Goal: Task Accomplishment & Management: Manage account settings

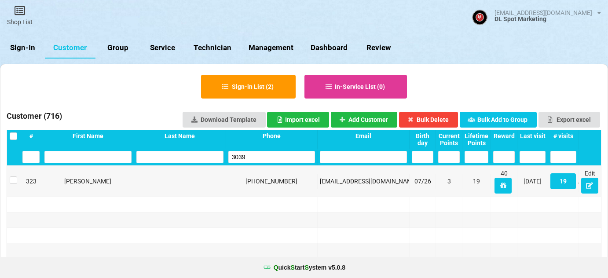
select select "25"
click at [22, 48] on link "Sign-In" at bounding box center [22, 47] width 45 height 21
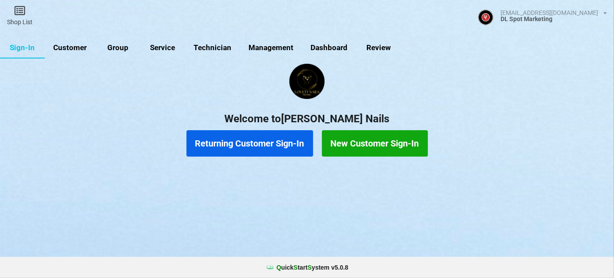
click at [78, 48] on link "Customer" at bounding box center [70, 47] width 51 height 21
select select "25"
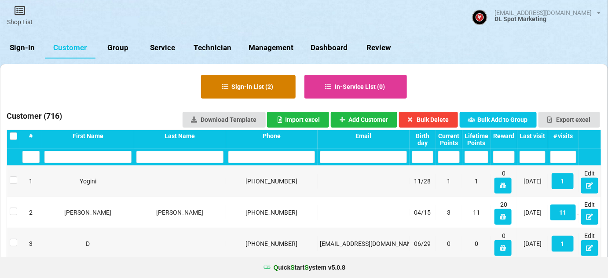
click at [260, 89] on button "Sign-in List ( 2 )" at bounding box center [248, 87] width 95 height 24
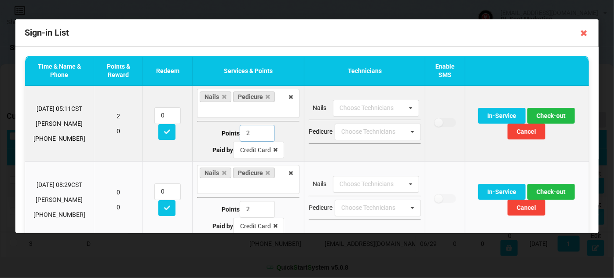
drag, startPoint x: 250, startPoint y: 132, endPoint x: 236, endPoint y: 135, distance: 13.9
click at [240, 135] on input "2" at bounding box center [257, 133] width 35 height 17
type input "1"
click at [548, 112] on button "Check-out" at bounding box center [552, 116] width 48 height 16
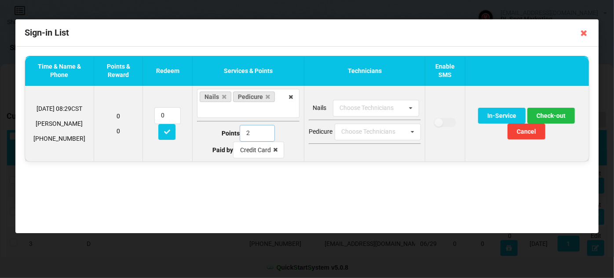
drag, startPoint x: 249, startPoint y: 132, endPoint x: 237, endPoint y: 134, distance: 12.6
click at [237, 134] on div "Points 2" at bounding box center [248, 133] width 103 height 17
type input "1"
click at [552, 114] on button "Check-out" at bounding box center [552, 116] width 48 height 16
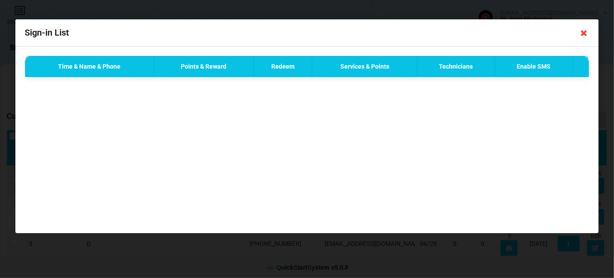
click at [586, 33] on icon at bounding box center [584, 33] width 14 height 14
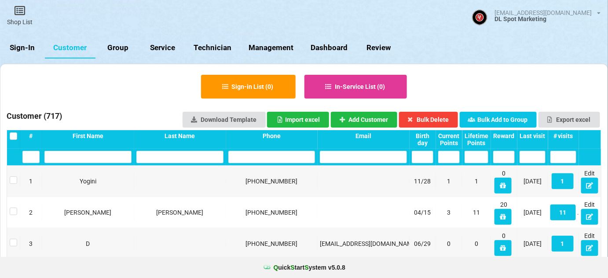
click at [534, 135] on div "Last visit" at bounding box center [533, 135] width 26 height 7
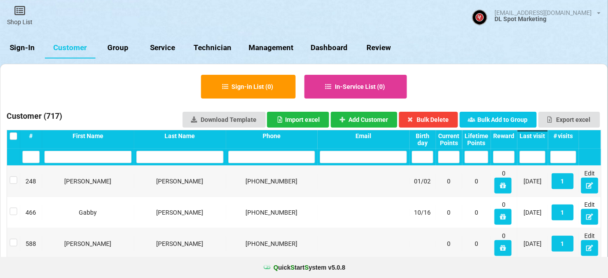
click at [534, 135] on div "Last visit" at bounding box center [533, 135] width 26 height 7
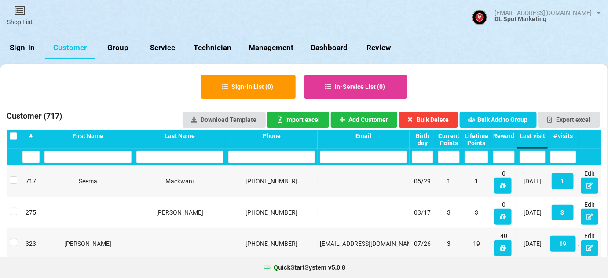
click at [24, 47] on link "Sign-In" at bounding box center [22, 47] width 45 height 21
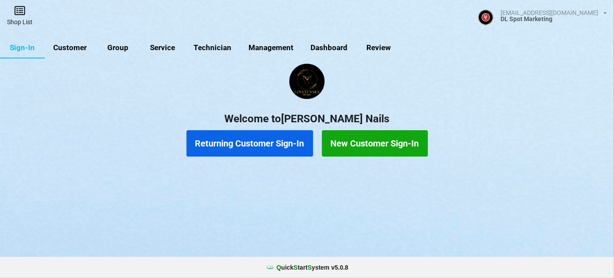
click at [18, 17] on link "Shop List" at bounding box center [20, 15] width 40 height 31
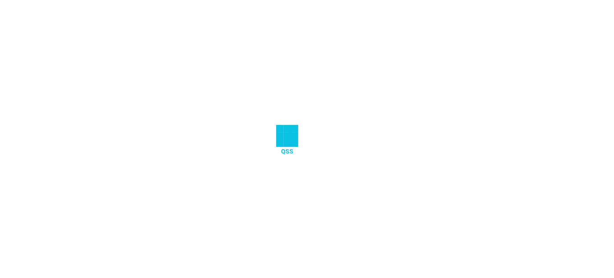
select select "25"
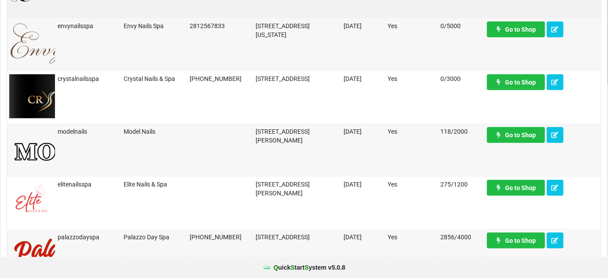
scroll to position [213, 0]
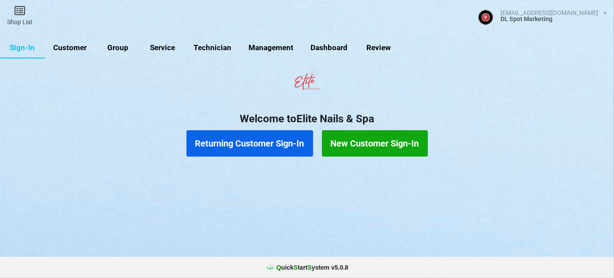
click at [76, 48] on link "Customer" at bounding box center [70, 47] width 51 height 21
select select "25"
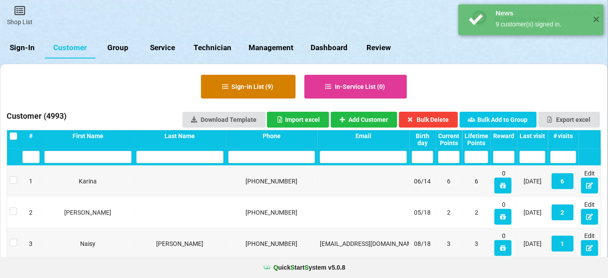
click at [264, 87] on button "Sign-in List ( 9 )" at bounding box center [248, 87] width 95 height 24
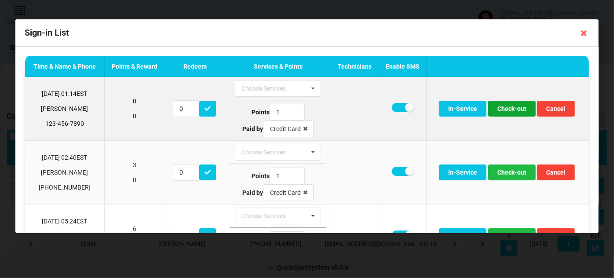
click at [510, 106] on button "Check-out" at bounding box center [512, 109] width 48 height 16
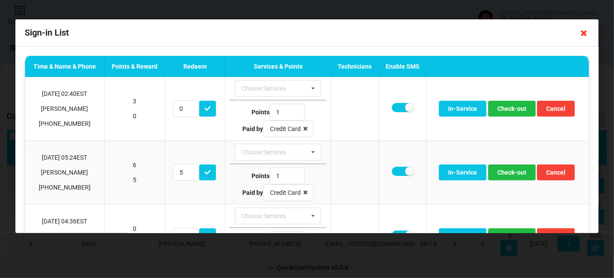
click at [585, 36] on icon at bounding box center [584, 33] width 14 height 14
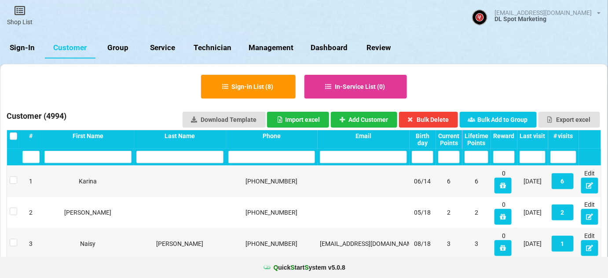
click at [535, 132] on div "Last visit" at bounding box center [533, 135] width 26 height 7
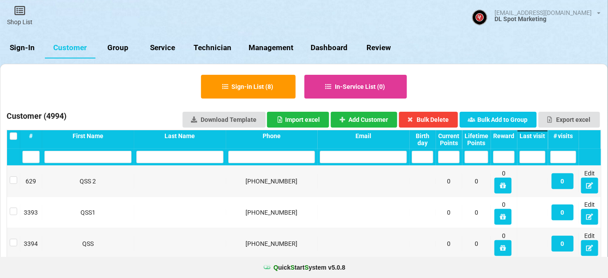
click at [535, 132] on div "Last visit" at bounding box center [533, 135] width 26 height 7
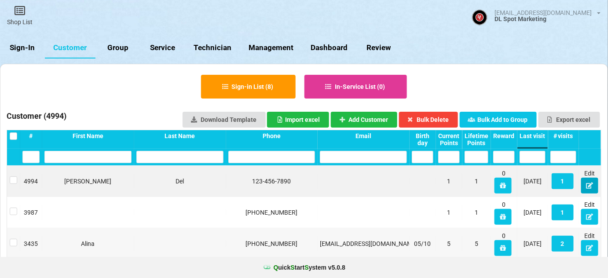
click at [592, 186] on icon at bounding box center [589, 185] width 7 height 5
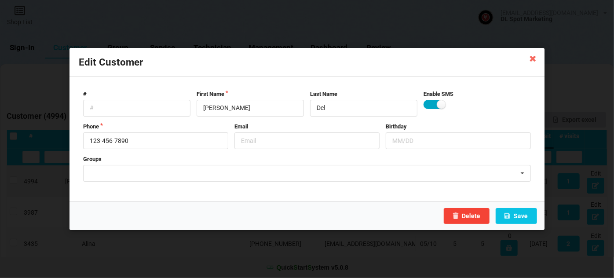
click at [432, 105] on label at bounding box center [435, 104] width 22 height 9
checkbox input "false"
click at [273, 144] on input "text" at bounding box center [307, 140] width 145 height 17
type input "INVALID #"
click at [521, 216] on button "Save" at bounding box center [516, 216] width 41 height 16
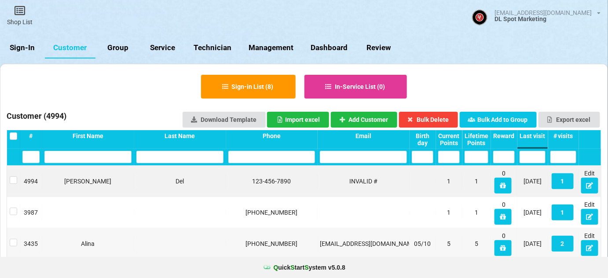
click at [27, 51] on link "Sign-In" at bounding box center [22, 47] width 45 height 21
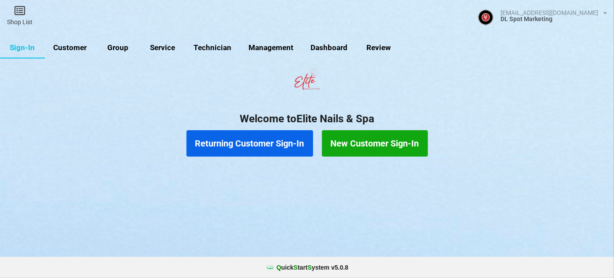
click at [79, 51] on link "Customer" at bounding box center [70, 47] width 51 height 21
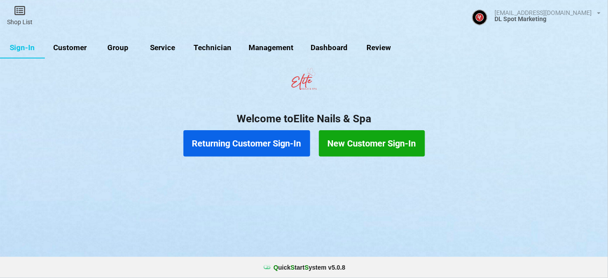
select select "25"
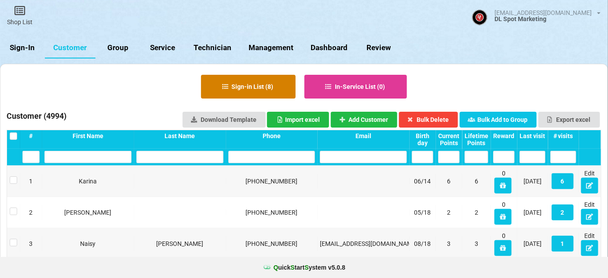
click at [252, 88] on button "Sign-in List ( 8 )" at bounding box center [248, 87] width 95 height 24
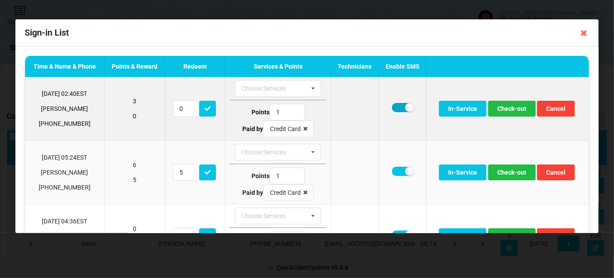
click at [395, 108] on label at bounding box center [403, 107] width 22 height 9
checkbox input "false"
click at [511, 110] on button "Check-out" at bounding box center [512, 109] width 48 height 16
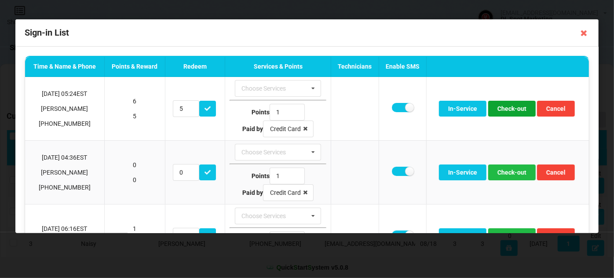
click at [511, 110] on button "Check-out" at bounding box center [512, 109] width 48 height 16
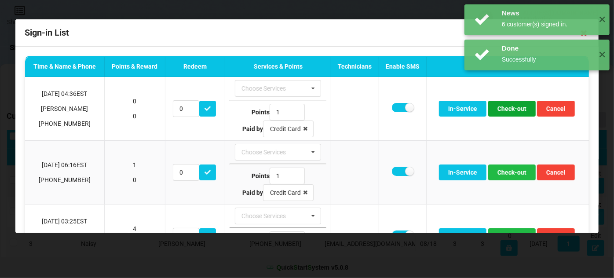
click at [511, 110] on button "Check-out" at bounding box center [512, 109] width 48 height 16
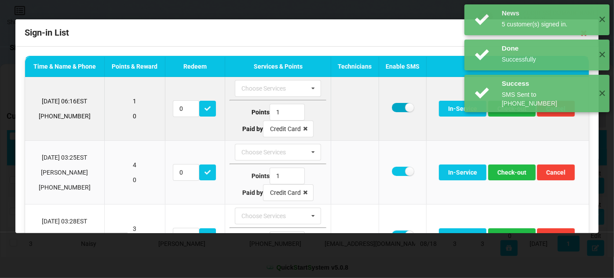
click at [395, 105] on label at bounding box center [403, 107] width 22 height 9
checkbox input "false"
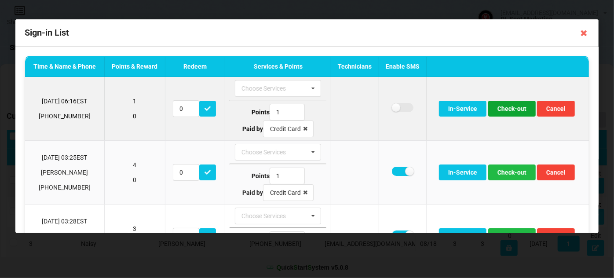
click at [510, 110] on button "Check-out" at bounding box center [512, 109] width 48 height 16
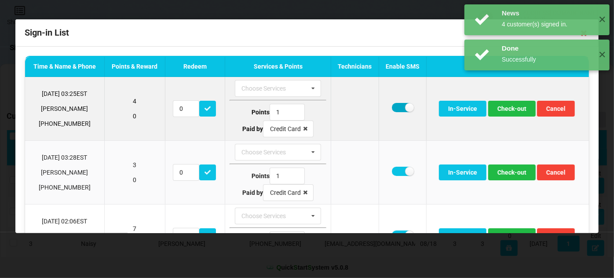
drag, startPoint x: 397, startPoint y: 110, endPoint x: 408, endPoint y: 110, distance: 11.9
click at [397, 110] on label at bounding box center [403, 107] width 22 height 9
checkbox input "false"
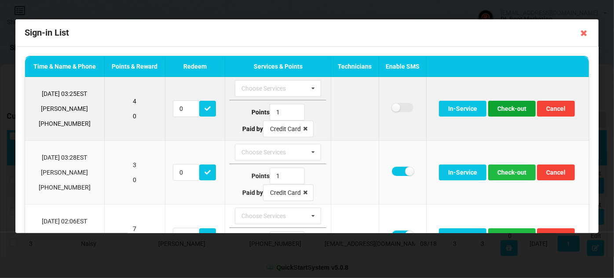
click at [512, 111] on button "Check-out" at bounding box center [512, 109] width 48 height 16
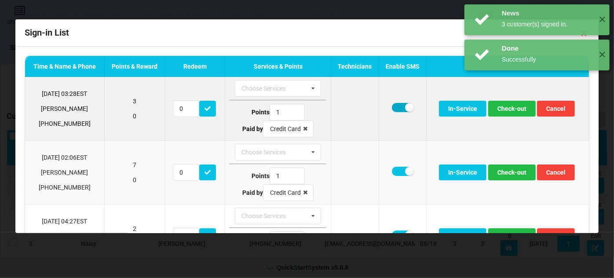
click at [393, 107] on label at bounding box center [403, 107] width 22 height 9
checkbox input "false"
click at [511, 110] on button "Check-out" at bounding box center [512, 109] width 48 height 16
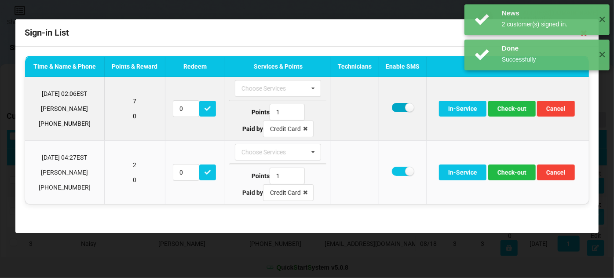
click at [399, 107] on label at bounding box center [403, 107] width 22 height 9
checkbox input "false"
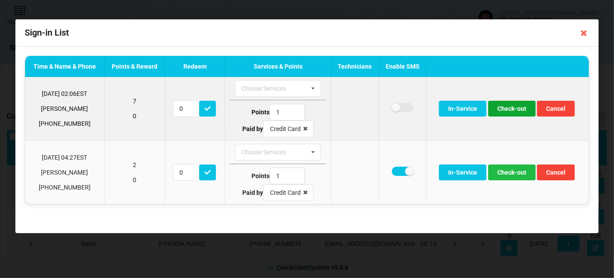
click at [507, 108] on button "Check-out" at bounding box center [512, 109] width 48 height 16
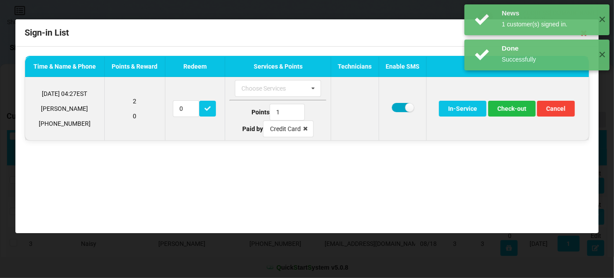
click at [397, 106] on label at bounding box center [403, 107] width 22 height 9
checkbox input "false"
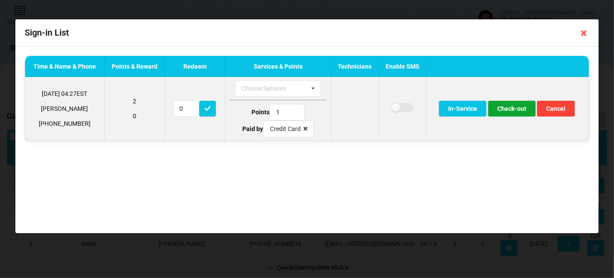
click at [514, 111] on button "Check-out" at bounding box center [512, 109] width 48 height 16
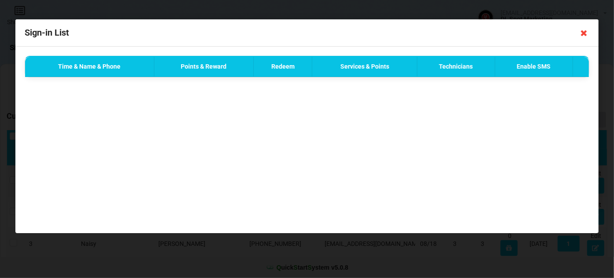
click at [584, 33] on icon at bounding box center [584, 33] width 14 height 14
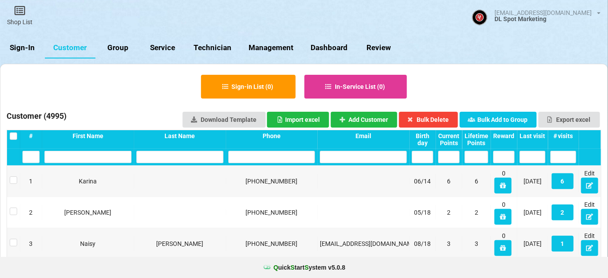
click at [25, 49] on link "Sign-In" at bounding box center [22, 47] width 45 height 21
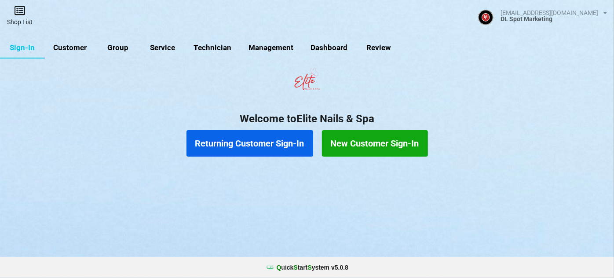
click at [22, 17] on link "Shop List" at bounding box center [20, 15] width 40 height 31
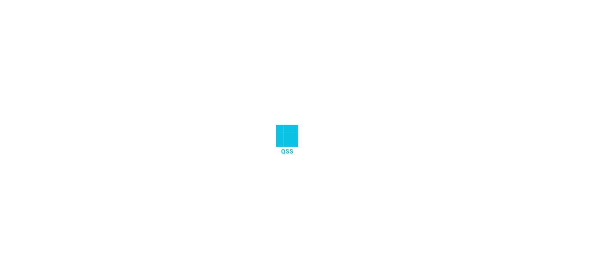
select select "25"
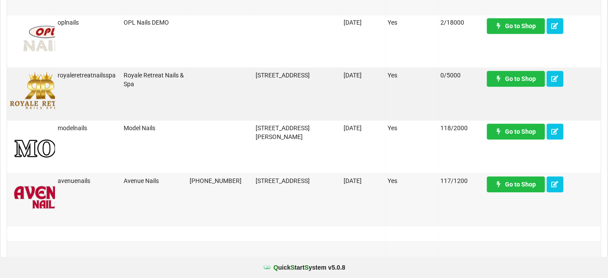
scroll to position [694, 0]
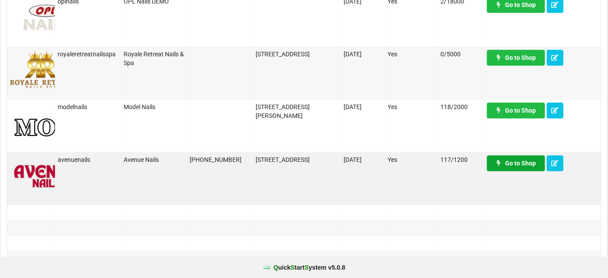
click at [519, 165] on link "Go to Shop" at bounding box center [516, 163] width 58 height 16
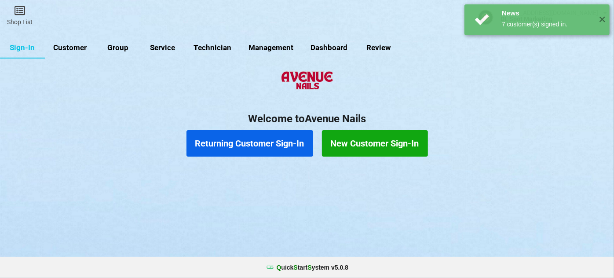
click at [75, 51] on link "Customer" at bounding box center [70, 47] width 51 height 21
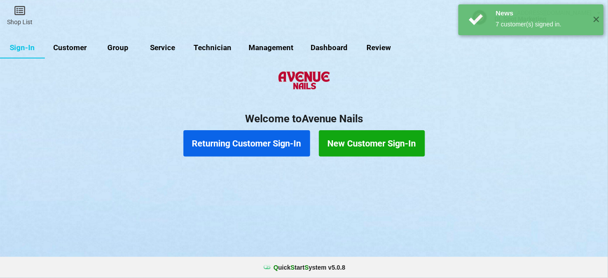
select select "25"
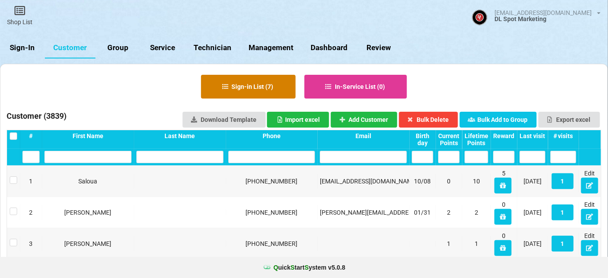
click at [263, 88] on button "Sign-in List ( 7 )" at bounding box center [248, 87] width 95 height 24
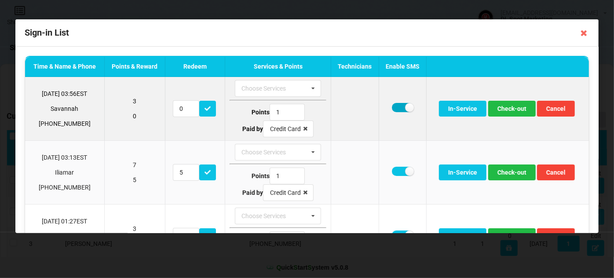
click at [395, 109] on label at bounding box center [403, 107] width 22 height 9
checkbox input "false"
click at [520, 109] on button "Check-out" at bounding box center [512, 109] width 48 height 16
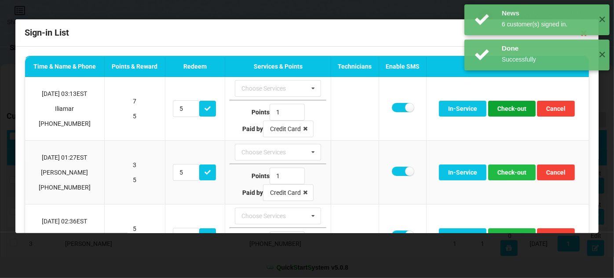
click at [520, 109] on button "Check-out" at bounding box center [512, 109] width 48 height 16
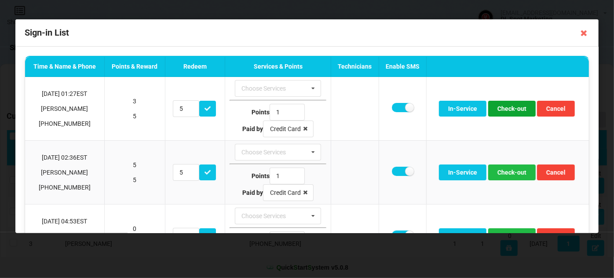
click at [519, 110] on button "Check-out" at bounding box center [512, 109] width 48 height 16
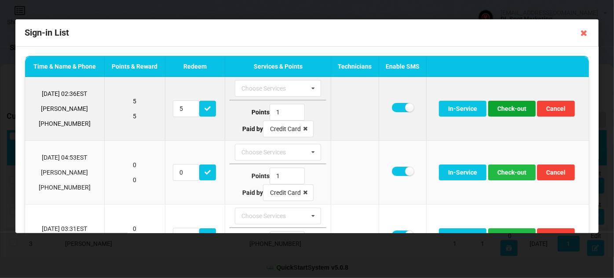
click at [518, 111] on button "Check-out" at bounding box center [512, 109] width 48 height 16
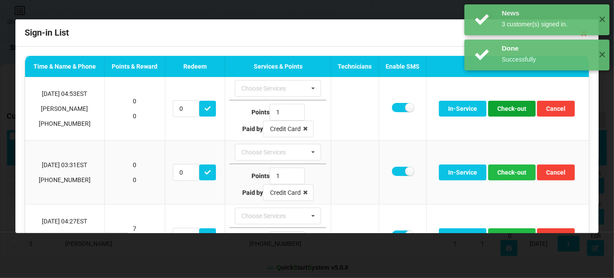
click at [518, 111] on button "Check-out" at bounding box center [512, 109] width 48 height 16
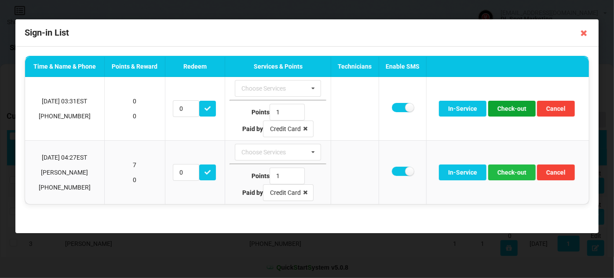
click at [518, 111] on button "Check-out" at bounding box center [512, 109] width 48 height 16
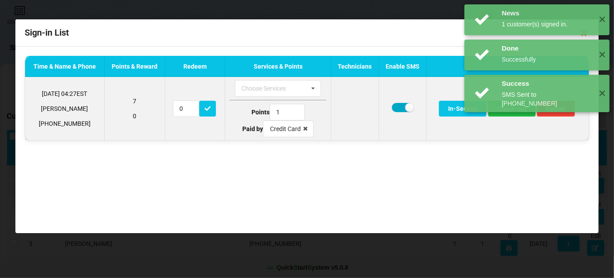
click at [402, 109] on label at bounding box center [403, 107] width 22 height 9
checkbox input "false"
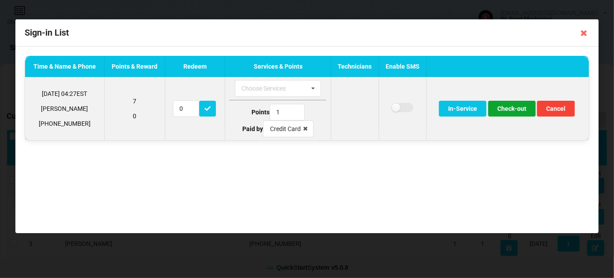
click at [519, 111] on button "Check-out" at bounding box center [512, 109] width 48 height 16
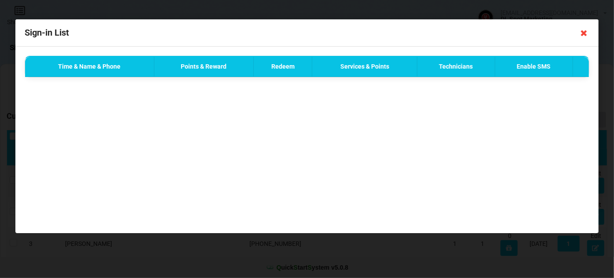
click at [584, 34] on icon at bounding box center [584, 33] width 14 height 14
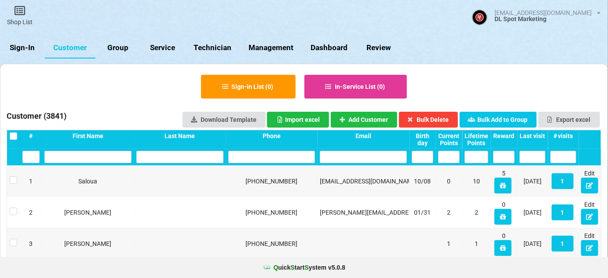
click at [22, 45] on link "Sign-In" at bounding box center [22, 47] width 45 height 21
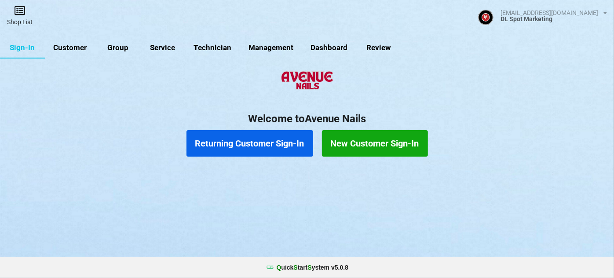
click at [20, 19] on link "Shop List" at bounding box center [20, 15] width 40 height 31
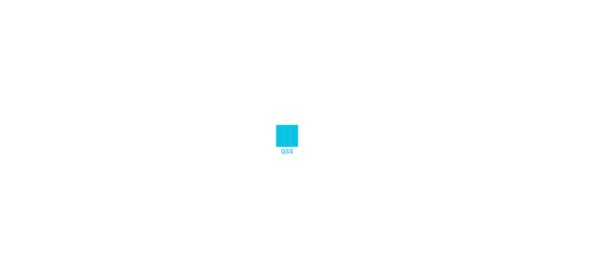
select select "25"
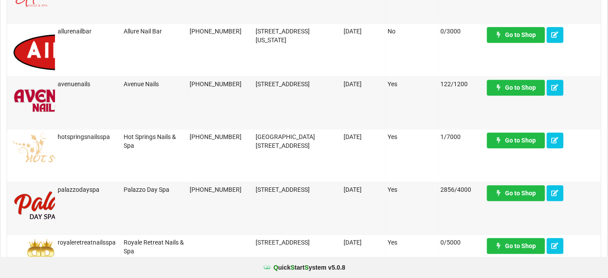
scroll to position [640, 0]
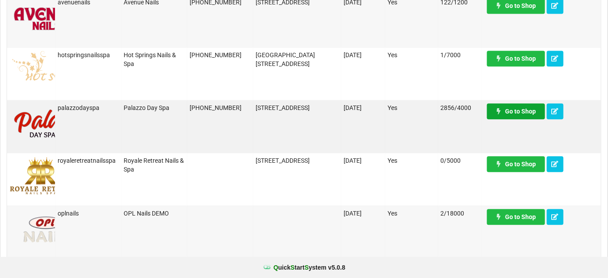
click at [520, 108] on link "Go to Shop" at bounding box center [516, 111] width 58 height 16
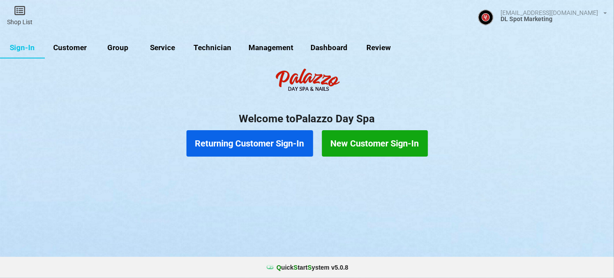
click at [69, 48] on link "Customer" at bounding box center [70, 47] width 51 height 21
select select "25"
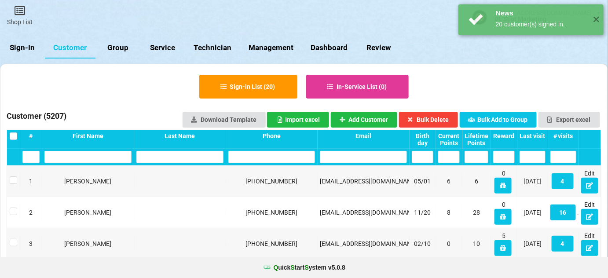
click at [538, 132] on div "Last visit" at bounding box center [533, 135] width 26 height 7
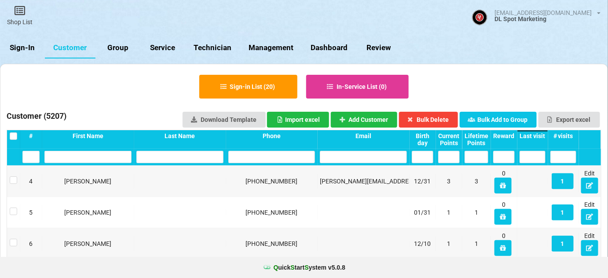
click at [536, 135] on div "Last visit" at bounding box center [533, 135] width 26 height 7
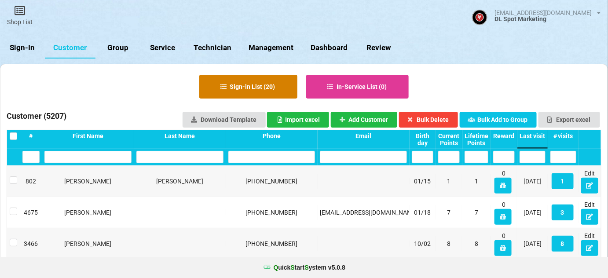
click at [249, 84] on button "Sign-in List ( 20 )" at bounding box center [248, 87] width 98 height 24
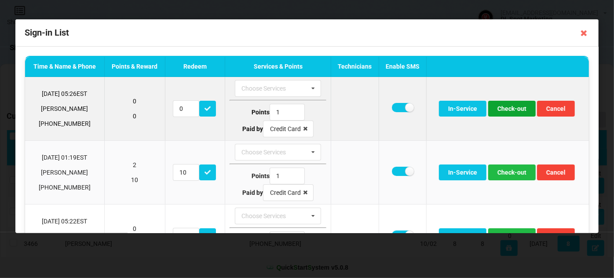
click at [517, 103] on button "Check-out" at bounding box center [512, 109] width 48 height 16
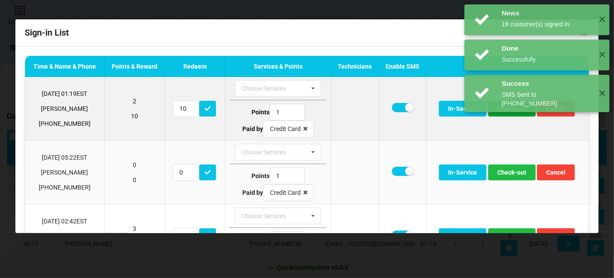
click at [511, 111] on button "Check-out" at bounding box center [512, 109] width 48 height 16
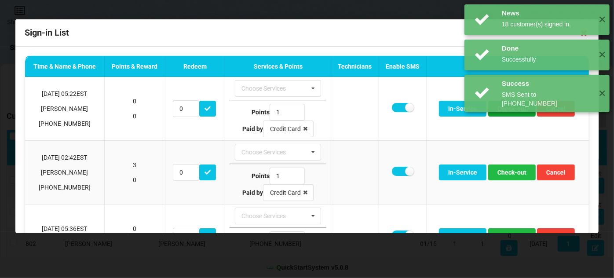
click at [511, 111] on button "Check-out" at bounding box center [512, 109] width 48 height 16
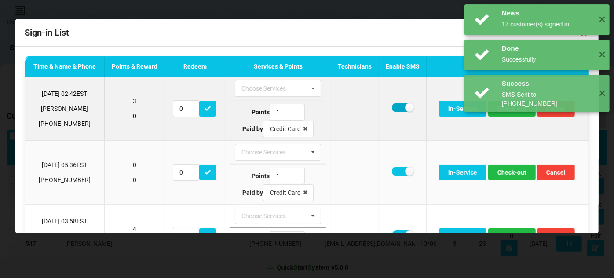
click at [393, 104] on label at bounding box center [403, 107] width 22 height 9
checkbox input "false"
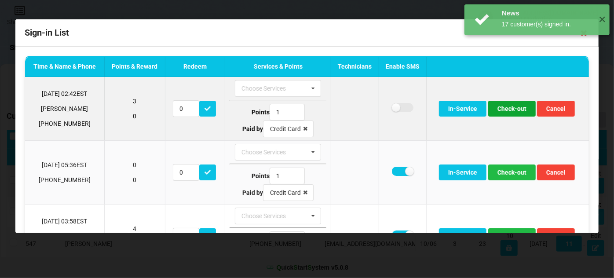
click at [503, 110] on button "Check-out" at bounding box center [512, 109] width 48 height 16
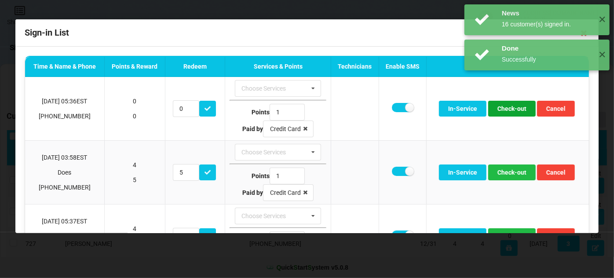
click at [503, 110] on button "Check-out" at bounding box center [512, 109] width 48 height 16
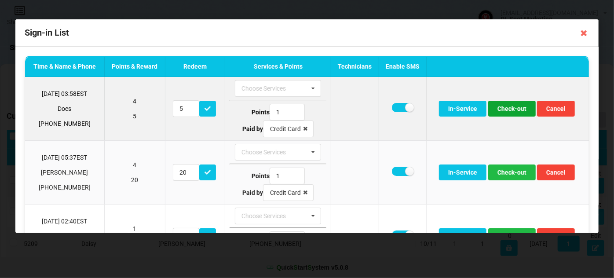
click at [513, 110] on button "Check-out" at bounding box center [512, 109] width 48 height 16
click at [513, 107] on button "Check-out" at bounding box center [512, 109] width 48 height 16
click at [511, 108] on button "Check-out" at bounding box center [512, 109] width 48 height 16
click at [510, 110] on button "Check-out" at bounding box center [512, 109] width 48 height 16
click at [507, 110] on button "Check-out" at bounding box center [512, 109] width 48 height 16
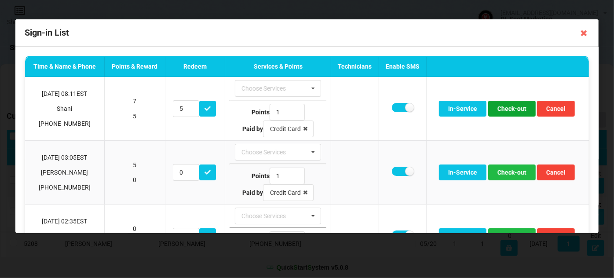
click at [507, 110] on button "Check-out" at bounding box center [512, 109] width 48 height 16
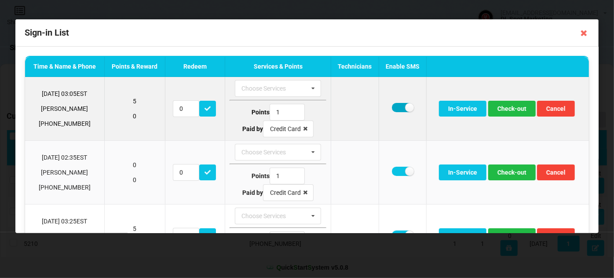
drag, startPoint x: 394, startPoint y: 105, endPoint x: 405, endPoint y: 106, distance: 11.1
click at [394, 105] on label at bounding box center [403, 107] width 22 height 9
checkbox input "false"
click at [509, 108] on button "Check-out" at bounding box center [512, 109] width 48 height 16
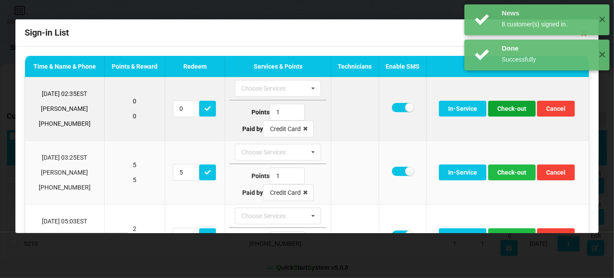
click at [507, 110] on button "Check-out" at bounding box center [512, 109] width 48 height 16
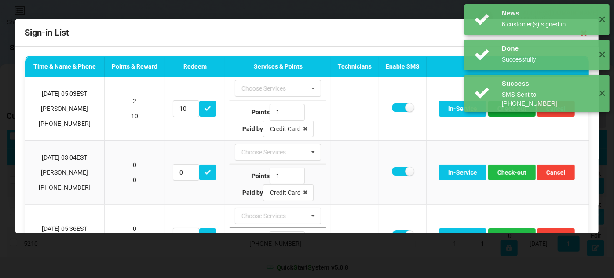
click at [507, 110] on button "Check-out" at bounding box center [512, 109] width 48 height 16
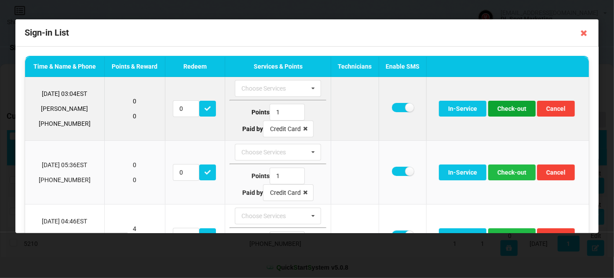
click at [501, 111] on button "Check-out" at bounding box center [512, 109] width 48 height 16
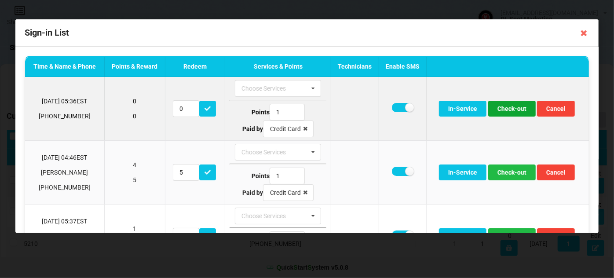
click at [502, 110] on button "Check-out" at bounding box center [512, 109] width 48 height 16
click at [511, 109] on button "Check-out" at bounding box center [512, 109] width 48 height 16
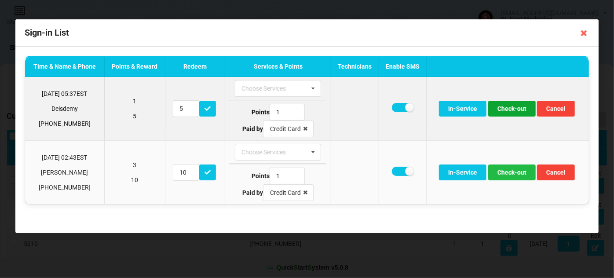
click at [508, 110] on button "Check-out" at bounding box center [512, 109] width 48 height 16
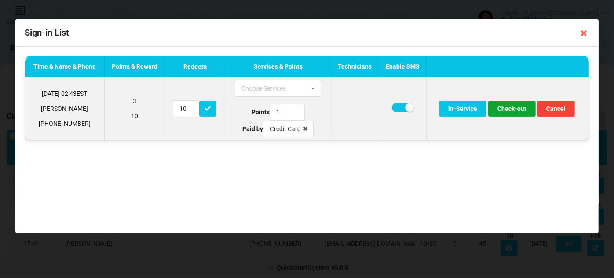
click at [508, 110] on button "Check-out" at bounding box center [512, 109] width 48 height 16
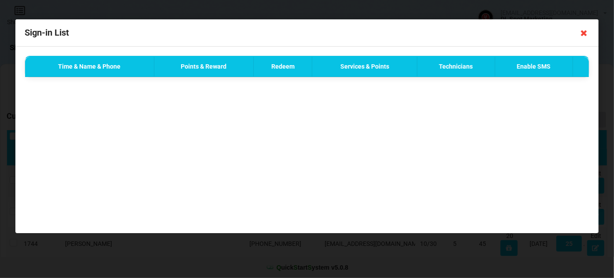
click at [586, 33] on icon at bounding box center [584, 33] width 14 height 14
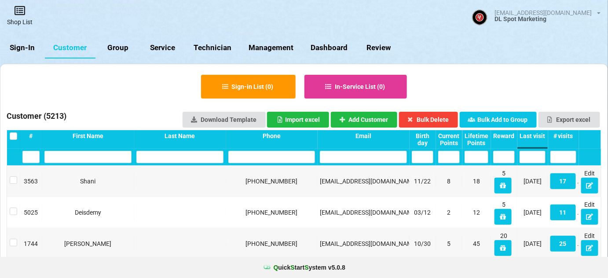
click at [19, 18] on link "Shop List" at bounding box center [20, 15] width 40 height 31
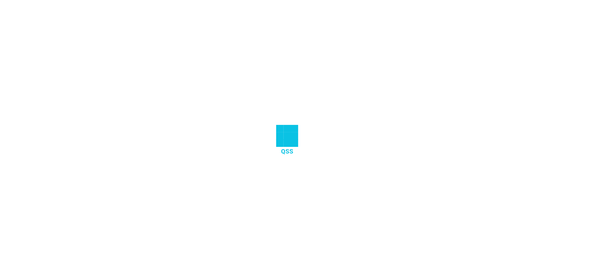
select select "25"
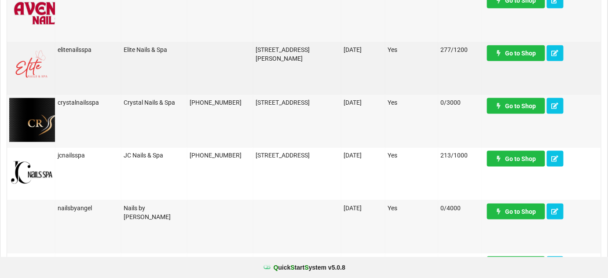
scroll to position [373, 0]
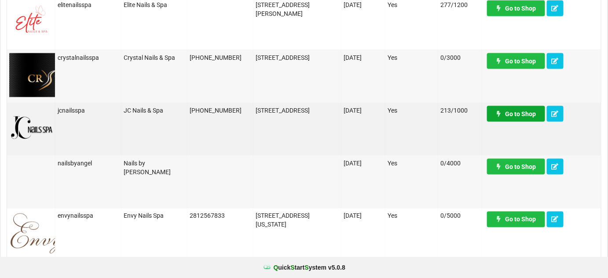
click at [511, 115] on link "Go to Shop" at bounding box center [516, 114] width 58 height 16
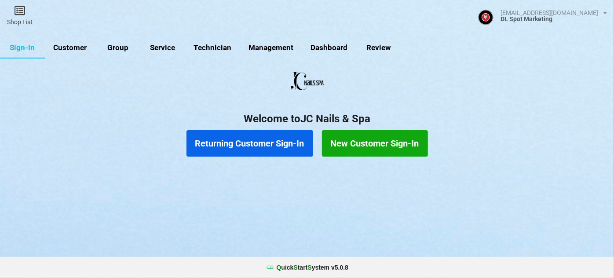
click at [361, 143] on button "New Customer Sign-In" at bounding box center [375, 143] width 106 height 26
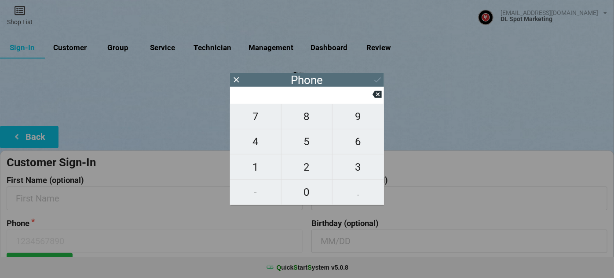
click at [308, 166] on span "2" at bounding box center [307, 167] width 51 height 18
type input "2"
drag, startPoint x: 265, startPoint y: 140, endPoint x: 288, endPoint y: 180, distance: 46.3
click at [266, 144] on span "4" at bounding box center [255, 141] width 51 height 18
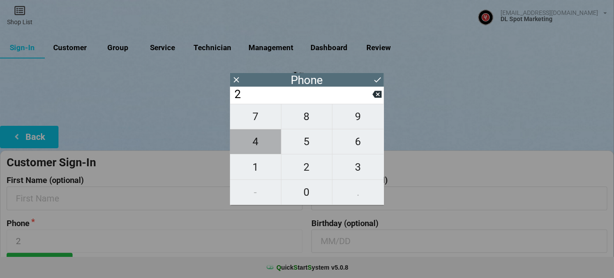
type input "24"
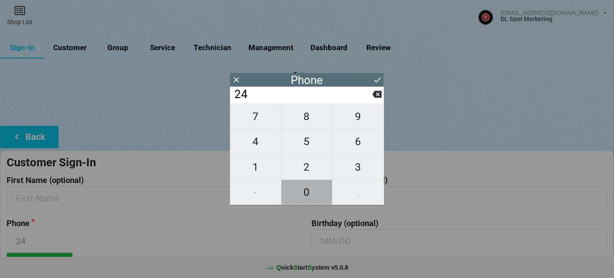
click at [300, 192] on span "0" at bounding box center [307, 192] width 51 height 18
type input "240"
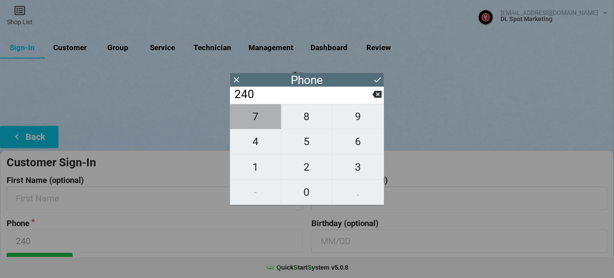
click at [264, 119] on span "7" at bounding box center [255, 116] width 51 height 18
type input "2407"
click at [264, 119] on span "7" at bounding box center [255, 116] width 51 height 18
type input "24077"
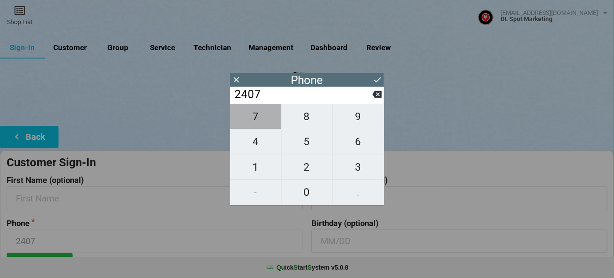
type input "24077"
click at [264, 119] on span "7" at bounding box center [255, 116] width 51 height 18
type input "240777"
click at [264, 119] on span "7" at bounding box center [255, 116] width 51 height 18
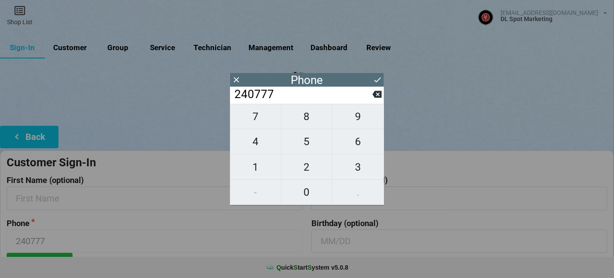
type input "2407777"
click at [264, 119] on span "7" at bounding box center [255, 116] width 51 height 18
type input "24077777"
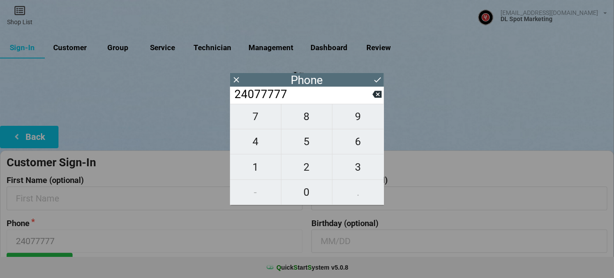
click at [264, 119] on span "7" at bounding box center [255, 116] width 51 height 18
type input "240777777"
click at [264, 119] on span "7" at bounding box center [255, 116] width 51 height 18
type input "2407777777"
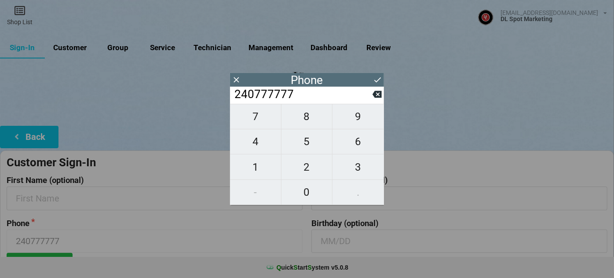
type input "2407777777"
click at [379, 79] on icon at bounding box center [378, 79] width 7 height 5
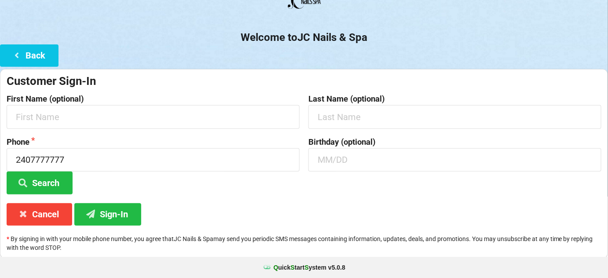
scroll to position [84, 0]
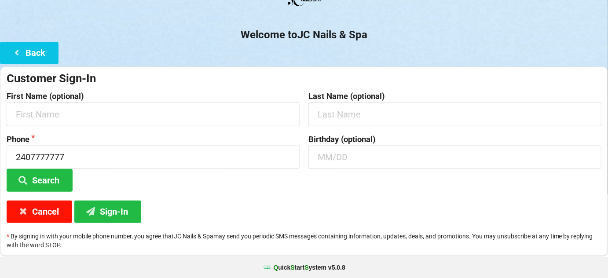
click at [45, 216] on button "Cancel" at bounding box center [40, 212] width 66 height 22
click at [48, 213] on button "Cancel" at bounding box center [40, 212] width 66 height 22
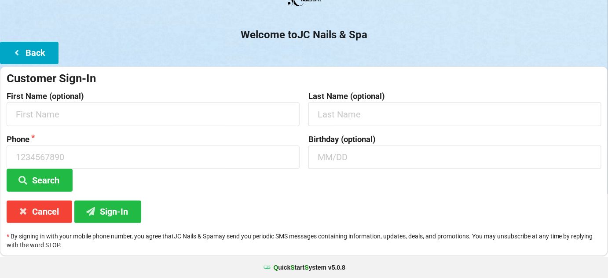
click at [39, 51] on button "Back" at bounding box center [29, 53] width 59 height 22
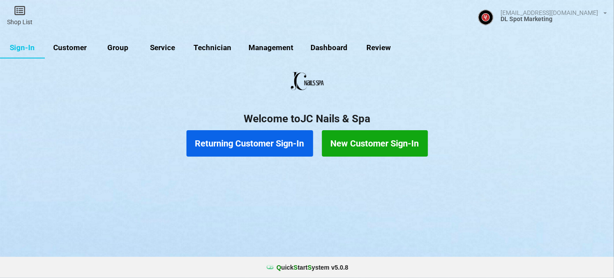
click at [73, 47] on link "Customer" at bounding box center [70, 47] width 51 height 21
select select "25"
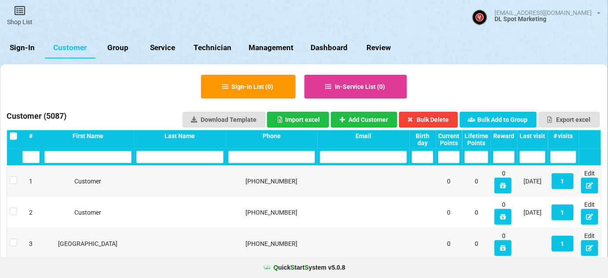
click at [37, 48] on link "Sign-In" at bounding box center [22, 47] width 45 height 21
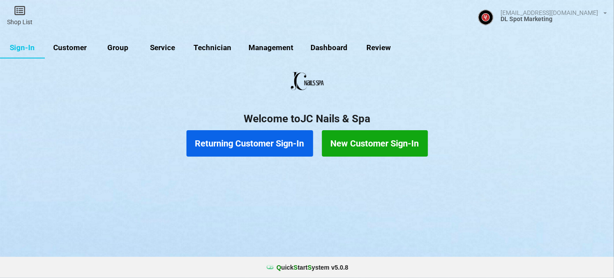
click at [264, 145] on button "Returning Customer Sign-In" at bounding box center [250, 143] width 127 height 26
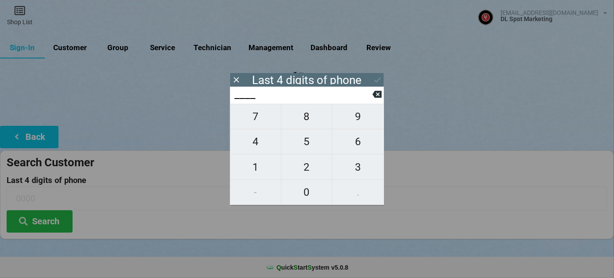
type input "1___"
type input "16__"
type input "168_"
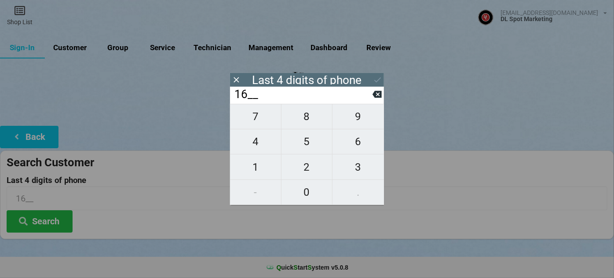
type input "168_"
type input "1685"
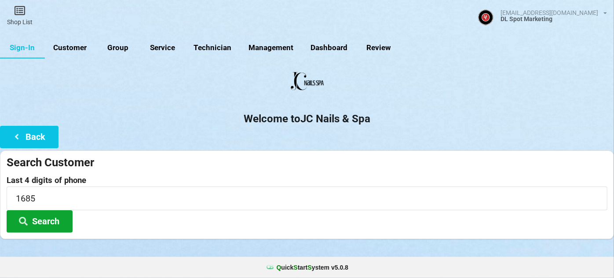
click at [51, 224] on button "Search" at bounding box center [40, 221] width 66 height 22
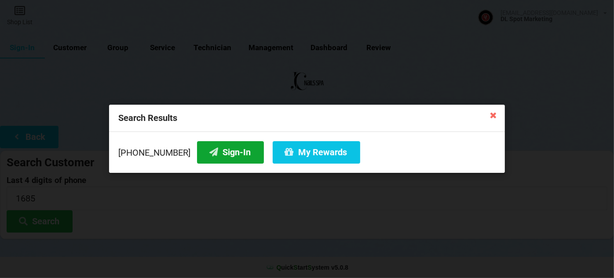
click at [229, 145] on button "Sign-In" at bounding box center [230, 152] width 67 height 22
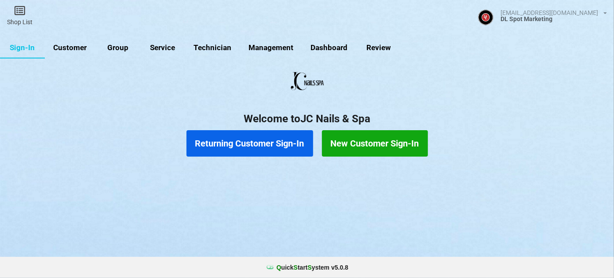
click at [261, 147] on button "Returning Customer Sign-In" at bounding box center [250, 143] width 127 height 26
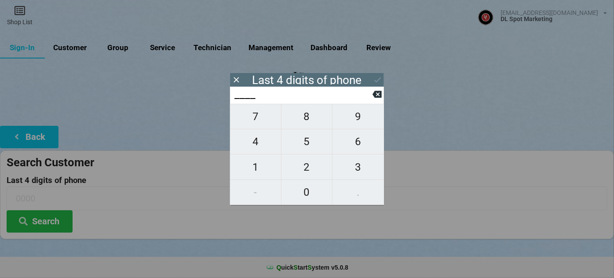
type input "0___"
type input "04__"
type input "046_"
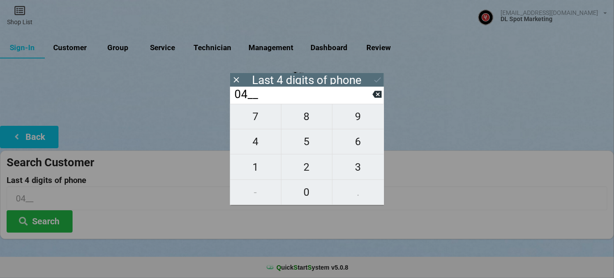
type input "046_"
type input "0461"
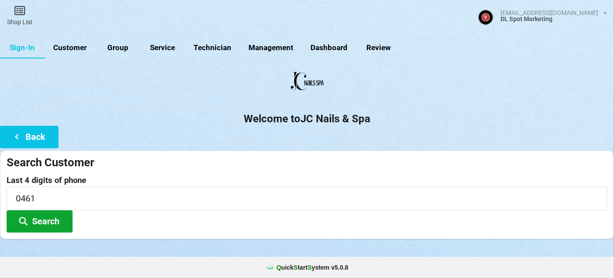
click at [47, 220] on button "Search" at bounding box center [40, 221] width 66 height 22
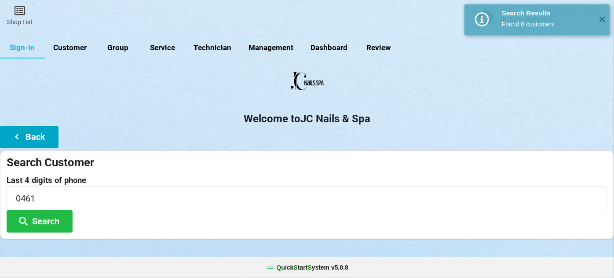
click at [21, 136] on icon at bounding box center [16, 135] width 11 height 7
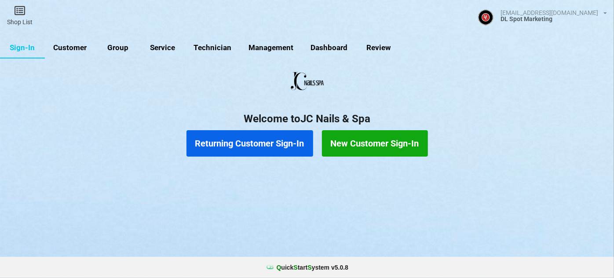
click at [364, 143] on button "New Customer Sign-In" at bounding box center [375, 143] width 106 height 26
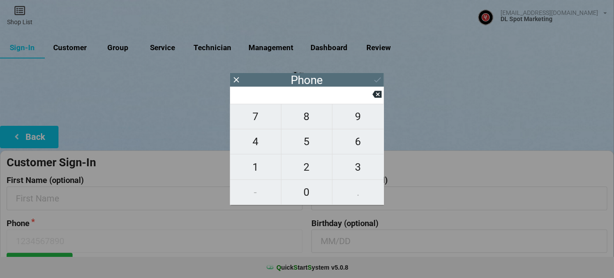
type input "9"
type input "92"
type input "925"
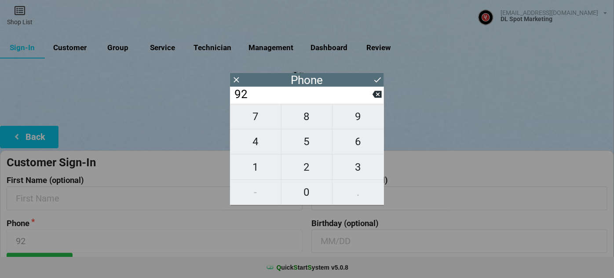
type input "925"
type input "9255"
type input "92555"
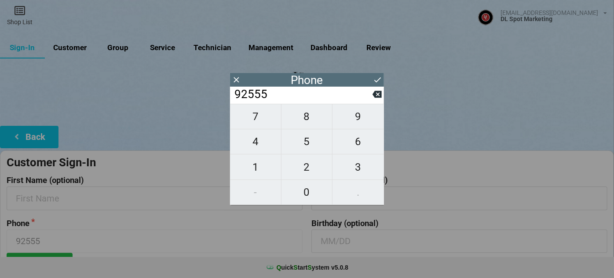
type input "925550"
type input "9255500"
type input "92555004"
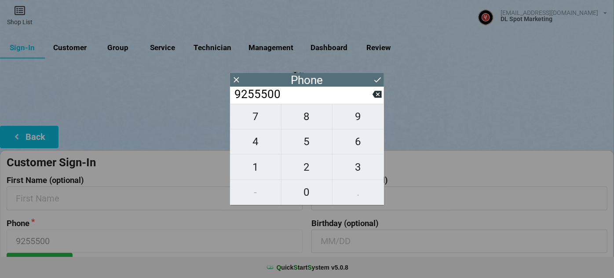
type input "92555004"
type input "925550046"
type input "9255500461"
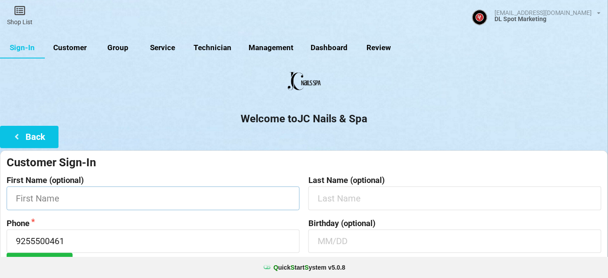
click at [89, 196] on input "text" at bounding box center [153, 198] width 293 height 23
type input "[PERSON_NAME]"
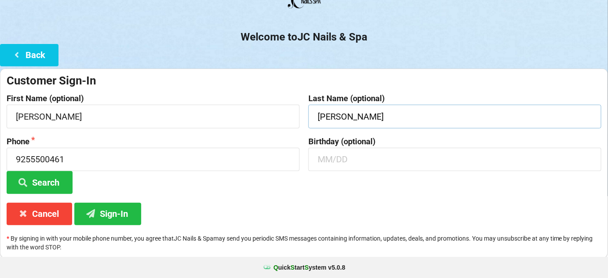
scroll to position [84, 0]
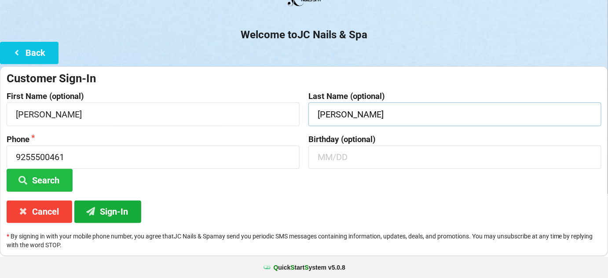
type input "[PERSON_NAME]"
click at [118, 216] on button "Sign-In" at bounding box center [107, 212] width 67 height 22
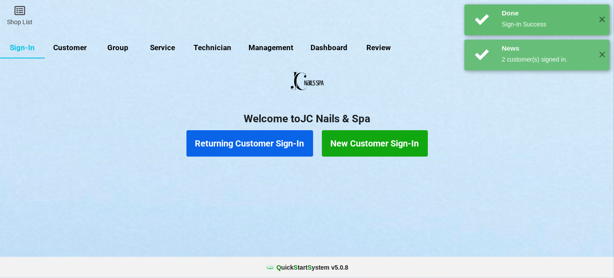
click at [244, 144] on button "Returning Customer Sign-In" at bounding box center [250, 143] width 127 height 26
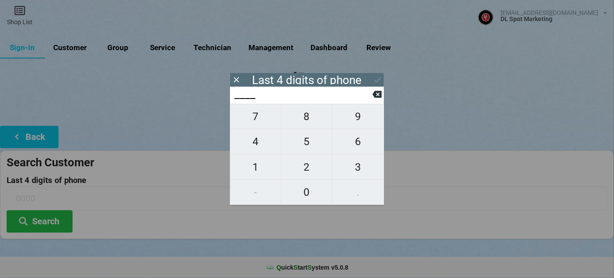
type input "2___"
type input "21__"
type input "219_"
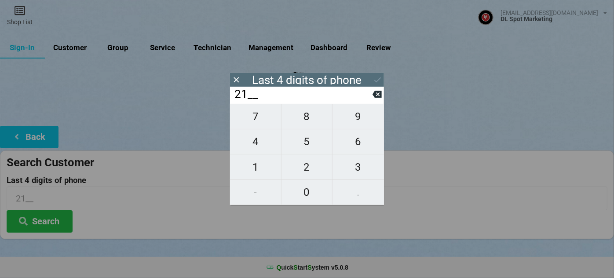
type input "219_"
type input "2198"
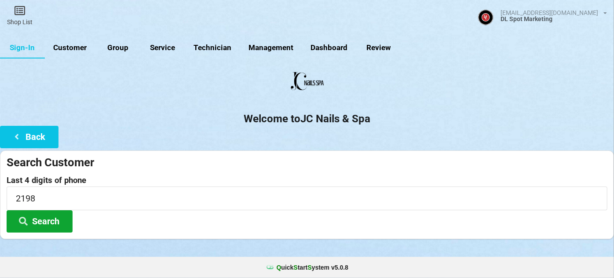
click at [41, 220] on button "Search" at bounding box center [40, 221] width 66 height 22
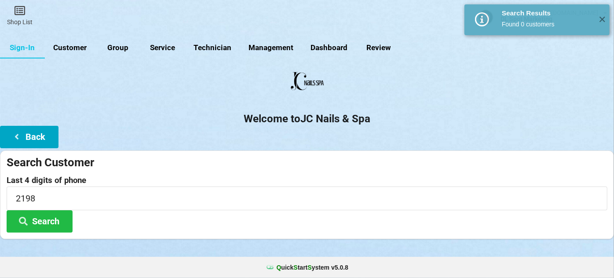
click at [44, 135] on button "Back" at bounding box center [29, 137] width 59 height 22
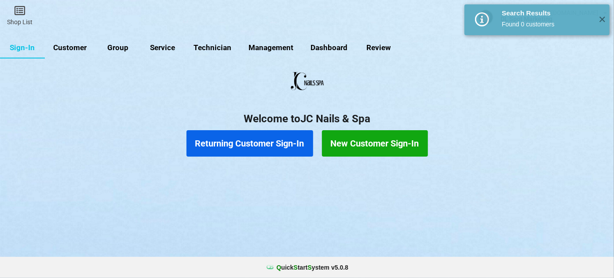
click at [391, 148] on button "New Customer Sign-In" at bounding box center [375, 143] width 106 height 26
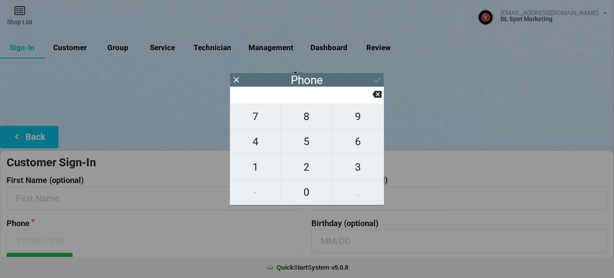
type input "4"
type input "40"
type input "404"
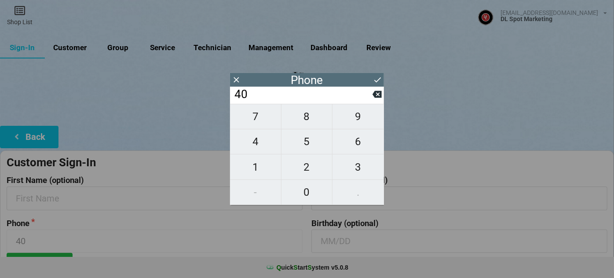
type input "404"
type input "4049"
type input "40495"
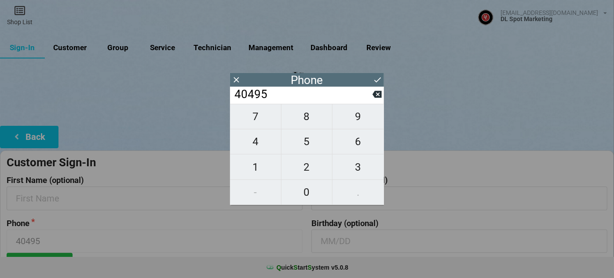
type input "404956"
type input "4049562"
type input "40495621"
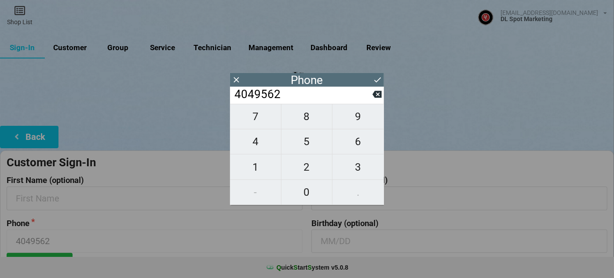
type input "40495621"
type input "404956219"
type input "4049562198"
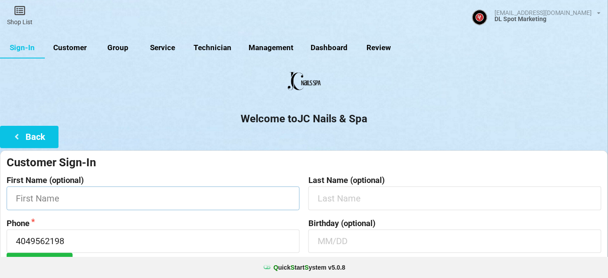
click at [90, 198] on input "text" at bounding box center [153, 198] width 293 height 23
type input "[PERSON_NAME]"
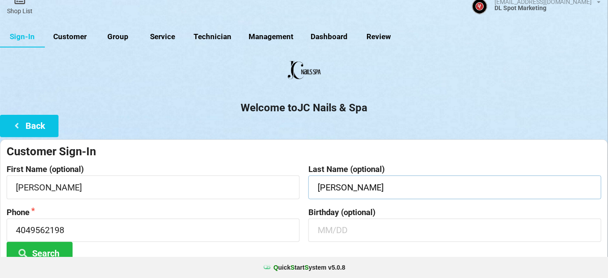
scroll to position [53, 0]
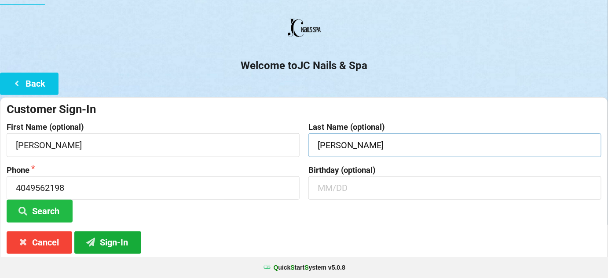
type input "[PERSON_NAME]"
click at [111, 242] on button "Sign-In" at bounding box center [107, 242] width 67 height 22
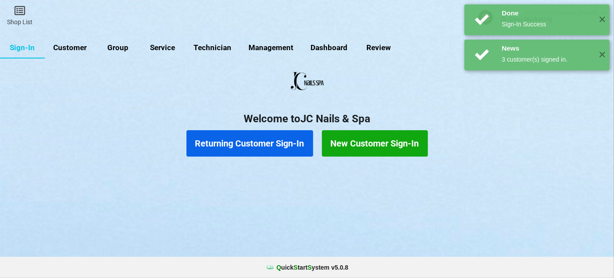
click at [258, 146] on button "Returning Customer Sign-In" at bounding box center [250, 143] width 127 height 26
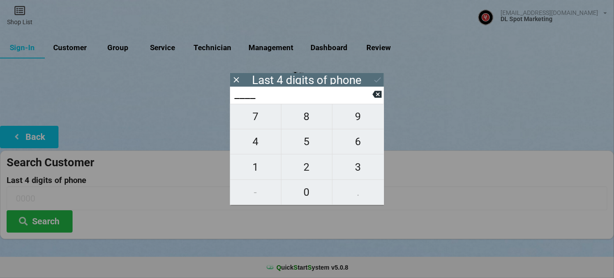
type input "1___"
type input "16__"
type input "169_"
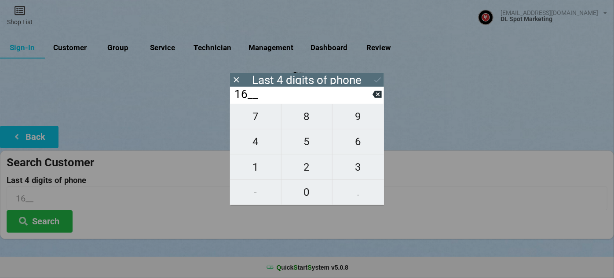
type input "169_"
type input "1692"
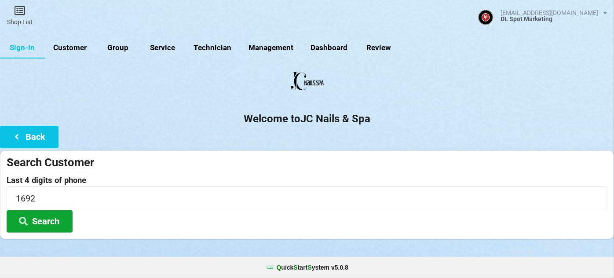
click at [42, 219] on button "Search" at bounding box center [40, 221] width 66 height 22
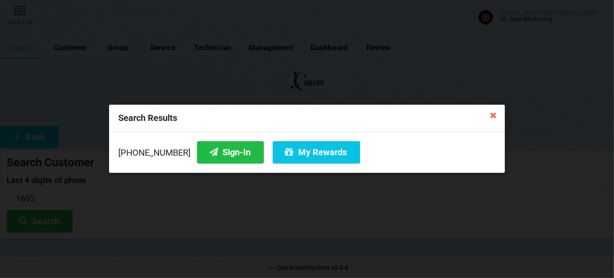
drag, startPoint x: 494, startPoint y: 117, endPoint x: 490, endPoint y: 119, distance: 4.5
click at [495, 117] on icon at bounding box center [494, 115] width 14 height 14
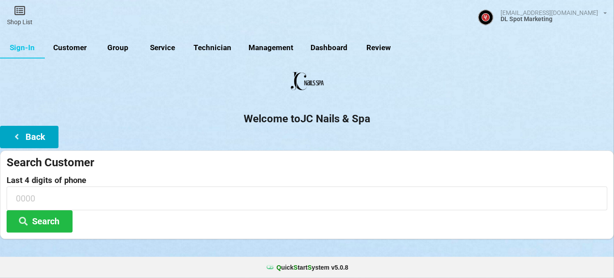
click at [41, 132] on button "Back" at bounding box center [29, 137] width 59 height 22
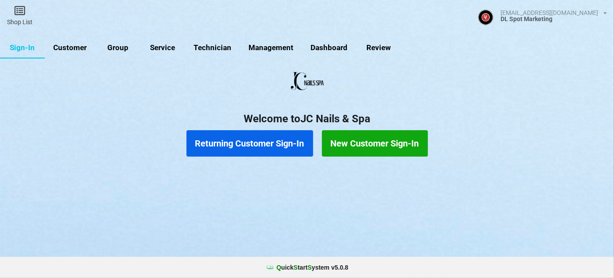
click at [367, 142] on button "New Customer Sign-In" at bounding box center [375, 143] width 106 height 26
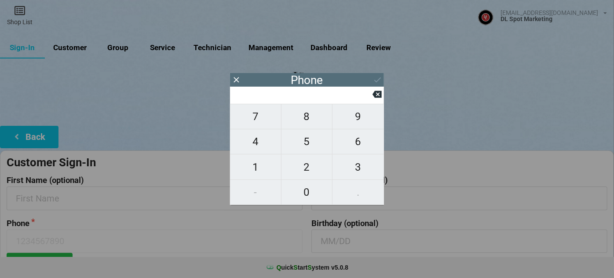
type input "9"
type input "92"
type input "925"
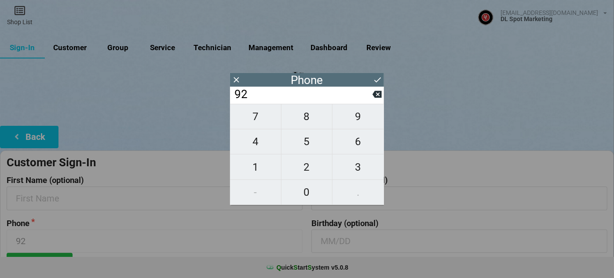
type input "925"
type input "9253"
type input "92538"
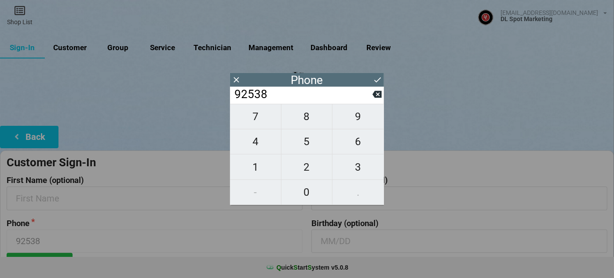
type input "925389"
type input "9253891"
type input "92538916"
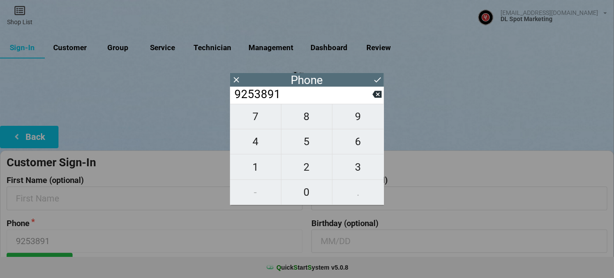
type input "92538916"
type input "925389169"
type input "9253891692"
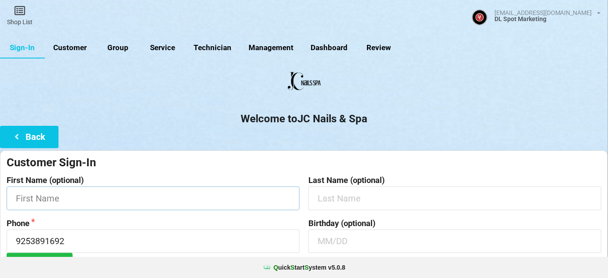
click at [117, 202] on input "text" at bounding box center [153, 198] width 293 height 23
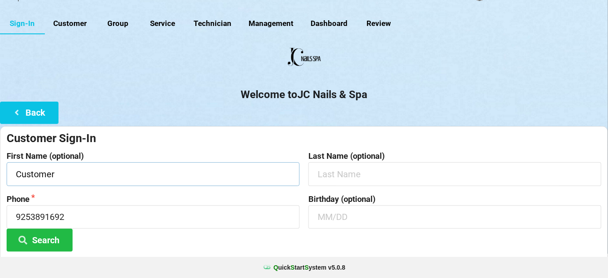
scroll to position [84, 0]
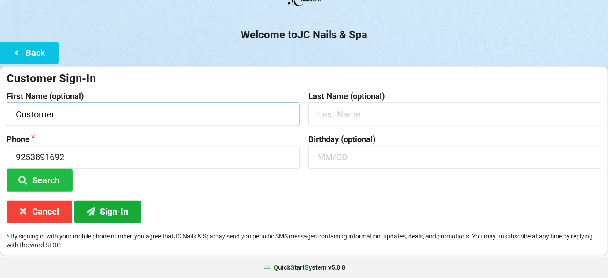
type input "Customer"
click at [123, 213] on button "Sign-In" at bounding box center [107, 212] width 67 height 22
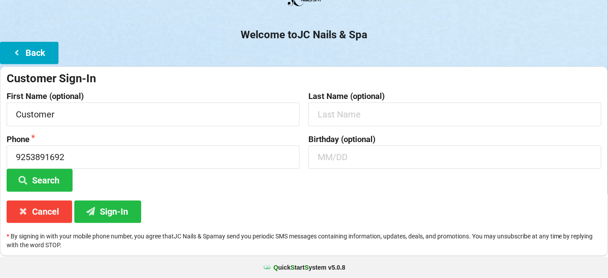
click at [32, 51] on button "Back" at bounding box center [29, 53] width 59 height 22
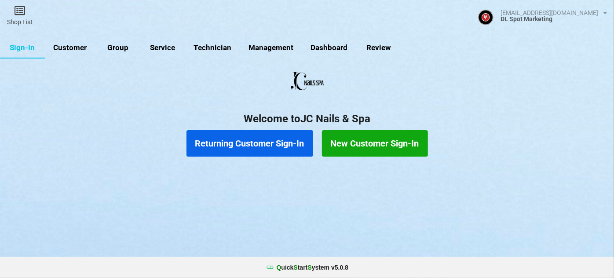
click at [211, 140] on button "Returning Customer Sign-In" at bounding box center [250, 143] width 127 height 26
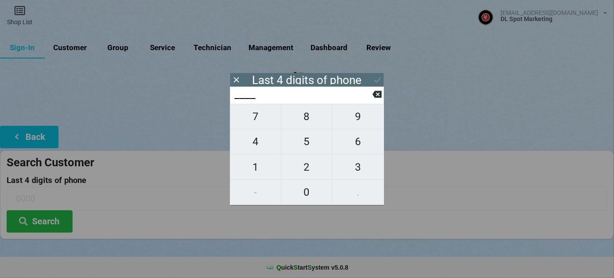
type input "1___"
type input "16__"
type input "169_"
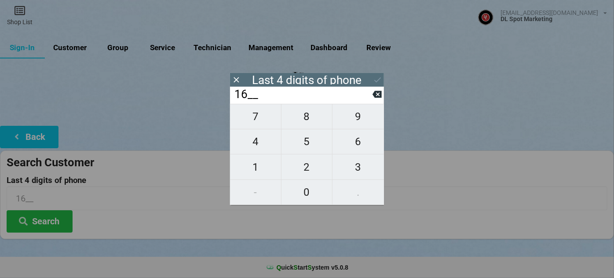
type input "169_"
type input "1692"
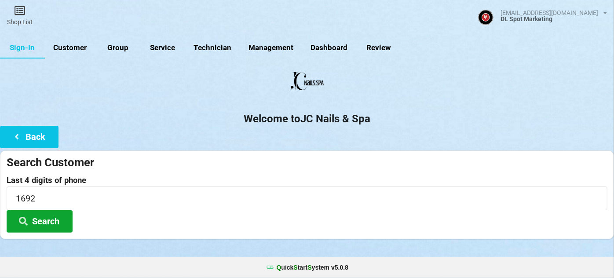
click at [43, 219] on button "Search" at bounding box center [40, 221] width 66 height 22
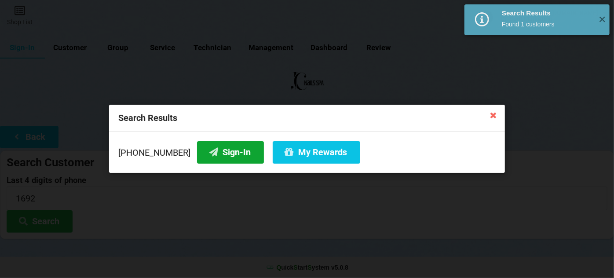
click at [224, 151] on button "Sign-In" at bounding box center [230, 152] width 67 height 22
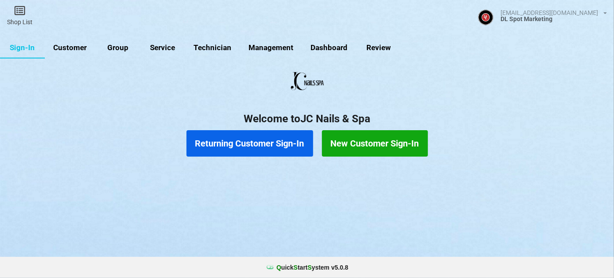
click at [234, 145] on button "Returning Customer Sign-In" at bounding box center [250, 143] width 127 height 26
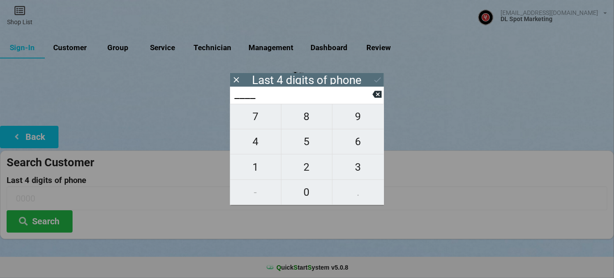
type input "3___"
type input "31__"
type input "312_"
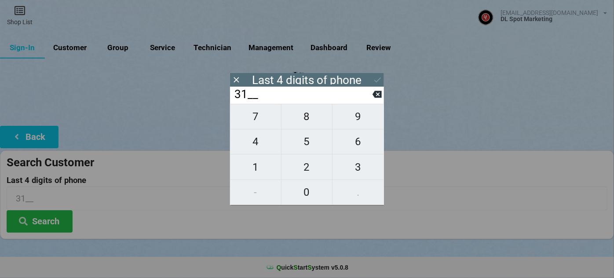
type input "312_"
type input "3124"
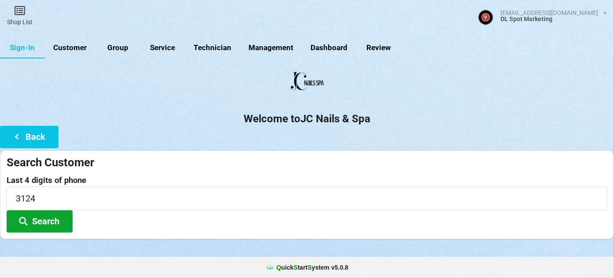
click at [42, 218] on button "Search" at bounding box center [40, 221] width 66 height 22
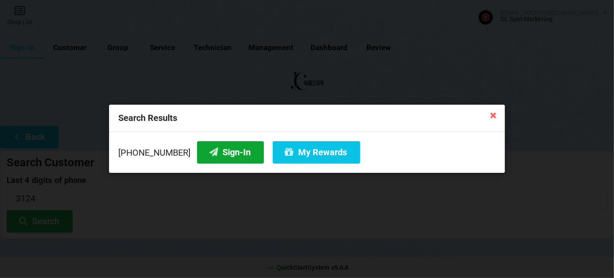
click at [230, 154] on button "Sign-In" at bounding box center [230, 152] width 67 height 22
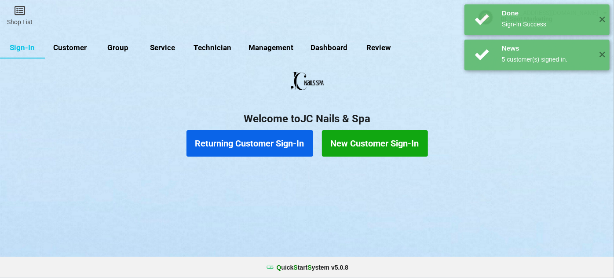
click at [250, 144] on button "Returning Customer Sign-In" at bounding box center [250, 143] width 127 height 26
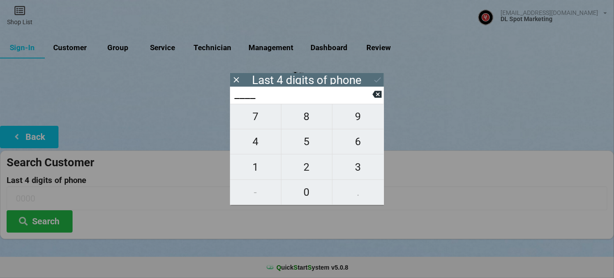
type input "4___"
type input "47__"
type input "474_"
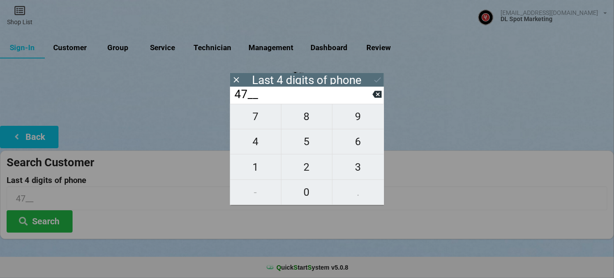
type input "474_"
type input "4740"
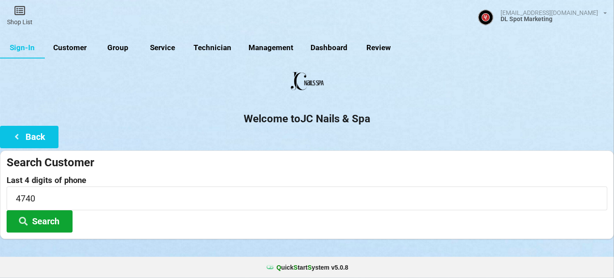
click at [39, 220] on button "Search" at bounding box center [40, 221] width 66 height 22
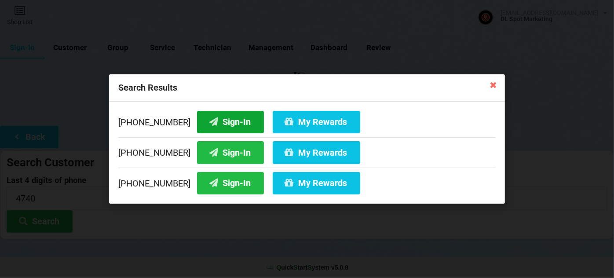
click at [230, 123] on button "Sign-In" at bounding box center [230, 122] width 67 height 22
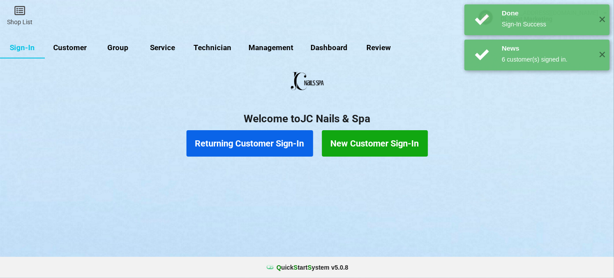
click at [238, 140] on button "Returning Customer Sign-In" at bounding box center [250, 143] width 127 height 26
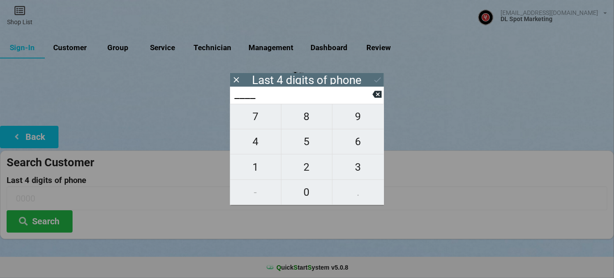
type input "6___"
type input "68__"
type input "682_"
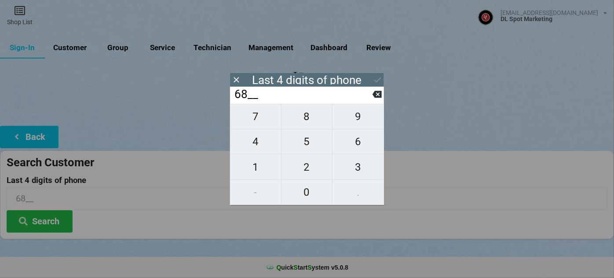
type input "682_"
type input "6828"
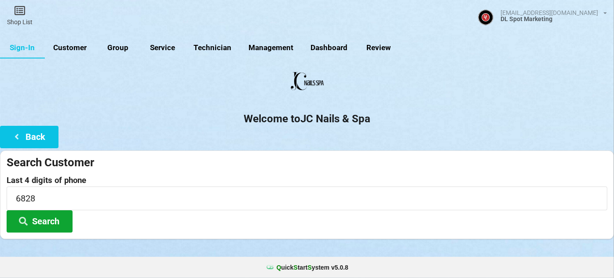
click at [34, 217] on button "Search" at bounding box center [40, 221] width 66 height 22
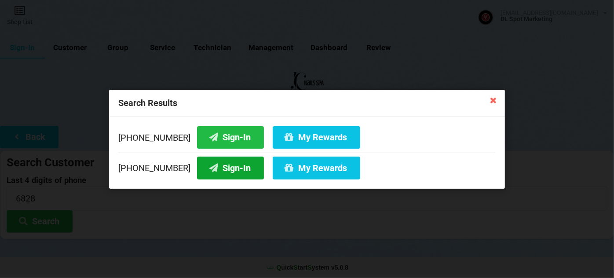
click at [231, 165] on button "Sign-In" at bounding box center [230, 168] width 67 height 22
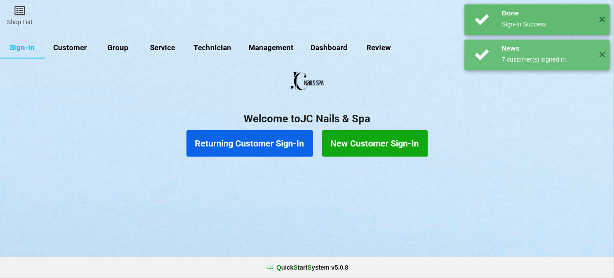
click at [257, 146] on button "Returning Customer Sign-In" at bounding box center [250, 143] width 127 height 26
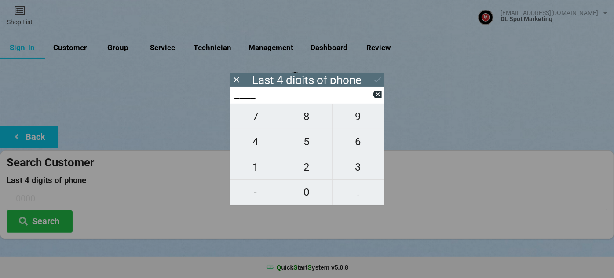
type input "1___"
type input "15__"
type input "150_"
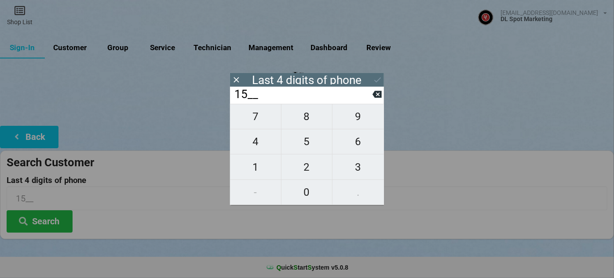
type input "150_"
type input "1502"
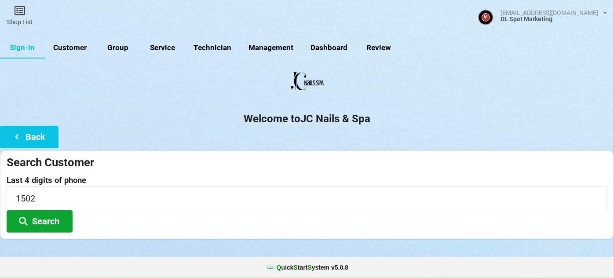
click at [42, 221] on button "Search" at bounding box center [40, 221] width 66 height 22
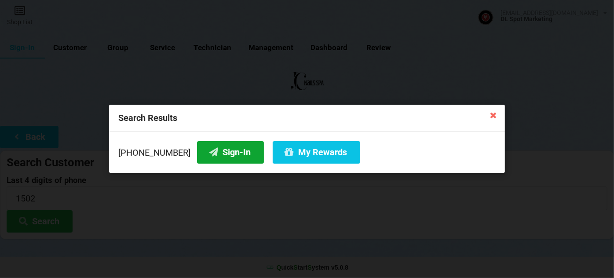
click at [227, 155] on button "Sign-In" at bounding box center [230, 152] width 67 height 22
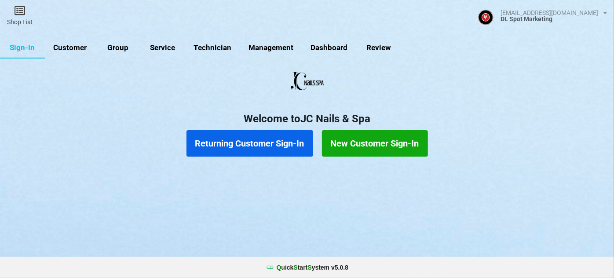
click at [254, 145] on button "Returning Customer Sign-In" at bounding box center [250, 143] width 127 height 26
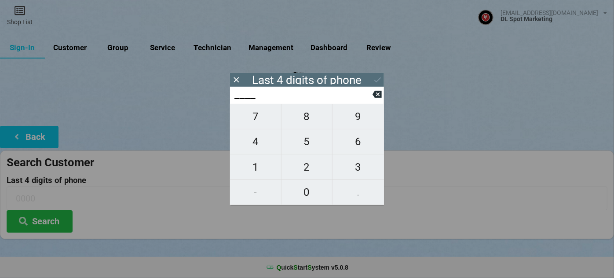
type input "6___"
type input "68__"
type input "684_"
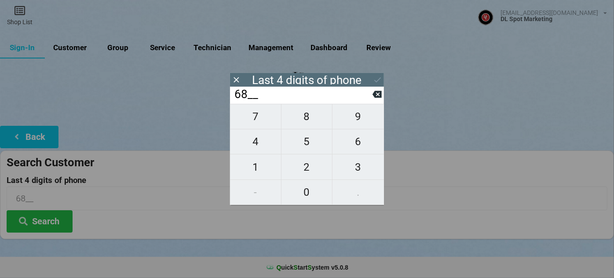
type input "684_"
type input "6840"
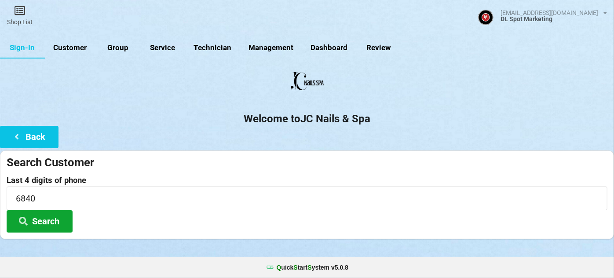
click at [49, 219] on button "Search" at bounding box center [40, 221] width 66 height 22
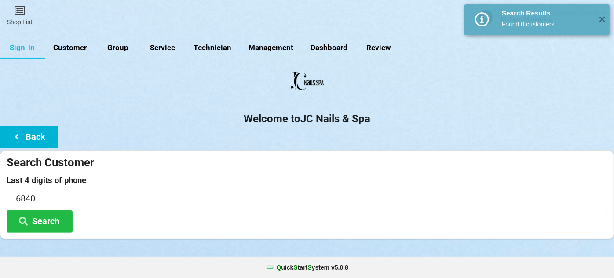
click at [44, 125] on h2 "Welcome to JC Nails & Spa" at bounding box center [307, 119] width 614 height 14
click at [37, 134] on button "Back" at bounding box center [29, 137] width 59 height 22
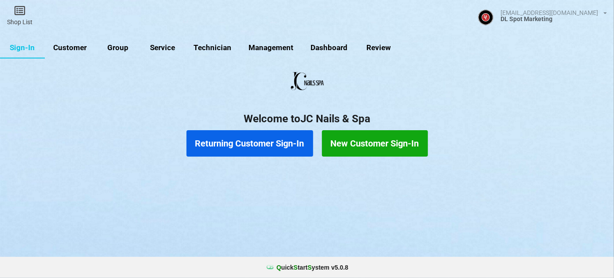
click at [393, 145] on button "New Customer Sign-In" at bounding box center [375, 143] width 106 height 26
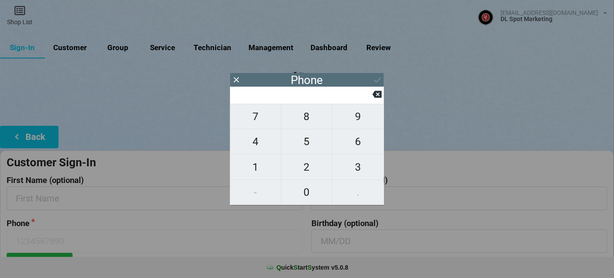
type input "9"
type input "92"
type input "925"
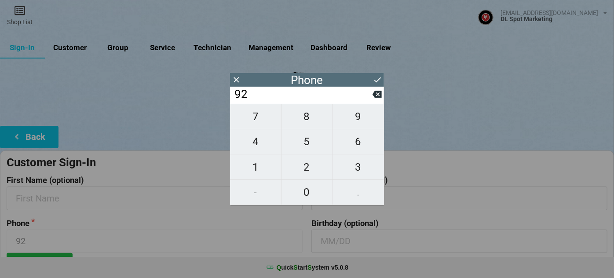
type input "925"
type input "9253"
type input "92536"
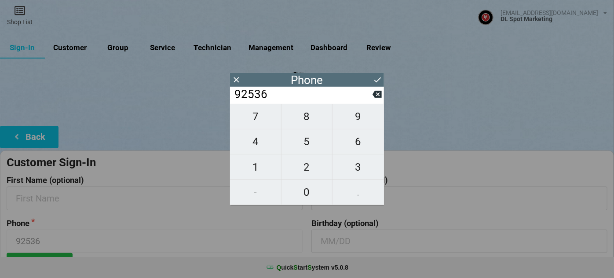
type input "925367"
type input "9253676"
type input "92536768"
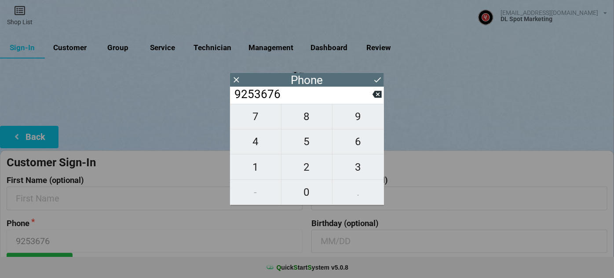
type input "92536768"
type input "925367684"
type input "9253676840"
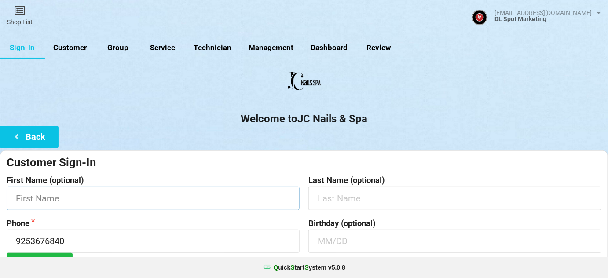
click at [122, 203] on input "text" at bounding box center [153, 198] width 293 height 23
type input "Grace"
click at [335, 199] on input "text" at bounding box center [454, 198] width 293 height 23
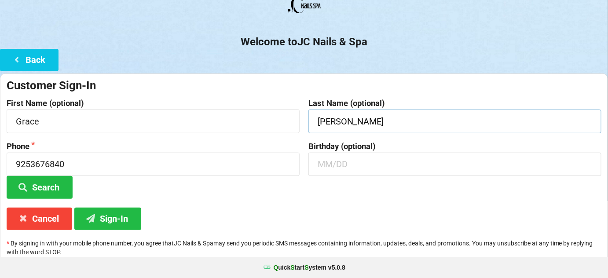
scroll to position [84, 0]
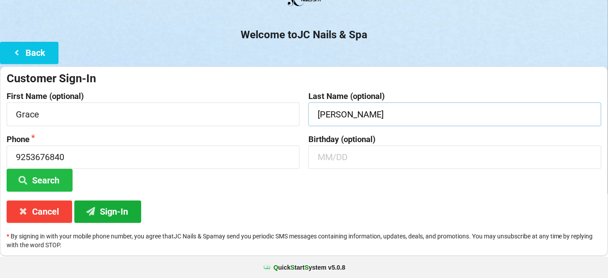
type input "[PERSON_NAME]"
click at [110, 211] on button "Sign-In" at bounding box center [107, 212] width 67 height 22
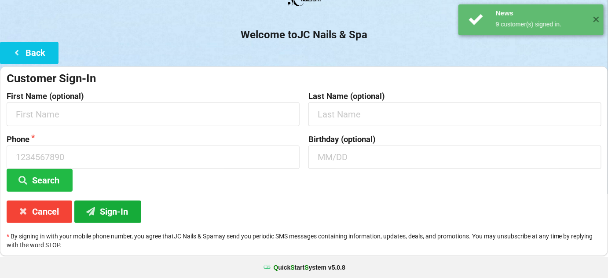
scroll to position [0, 0]
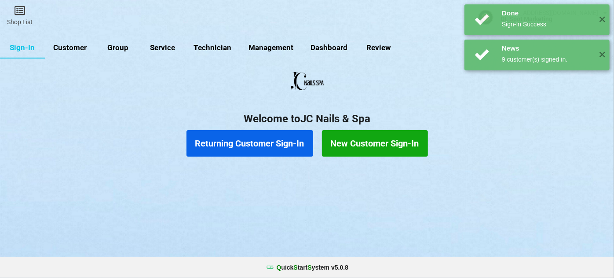
click at [253, 136] on button "Returning Customer Sign-In" at bounding box center [250, 143] width 127 height 26
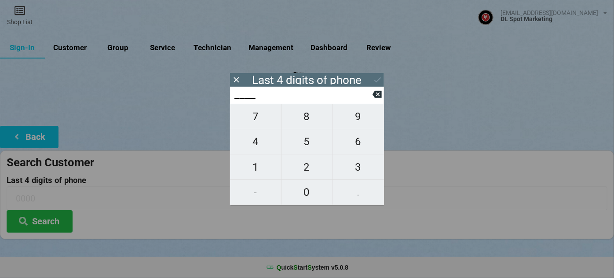
type input "2___"
type input "25__"
type input "259_"
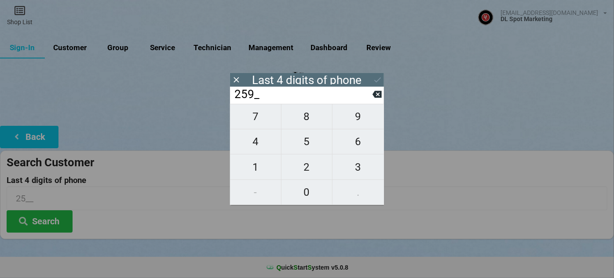
type input "259_"
type input "2598"
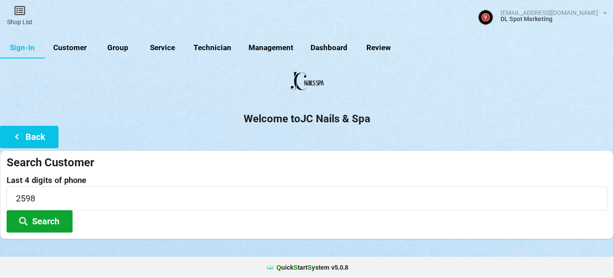
click at [39, 219] on button "Search" at bounding box center [40, 221] width 66 height 22
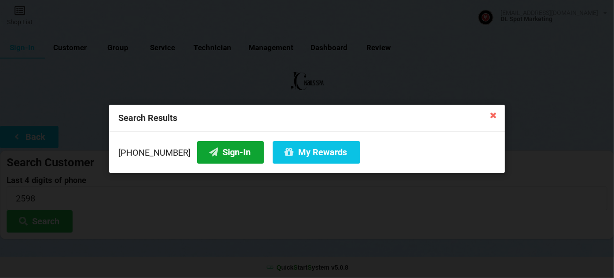
click at [225, 154] on button "Sign-In" at bounding box center [230, 152] width 67 height 22
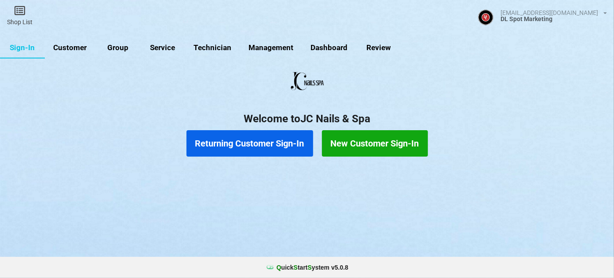
click at [275, 145] on button "Returning Customer Sign-In" at bounding box center [250, 143] width 127 height 26
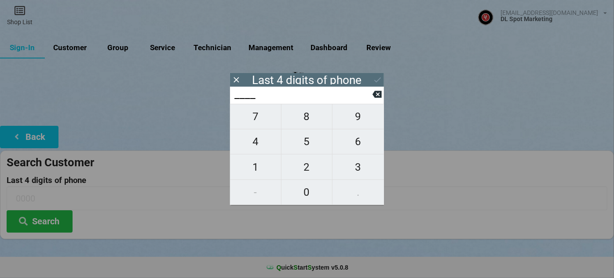
type input "5___"
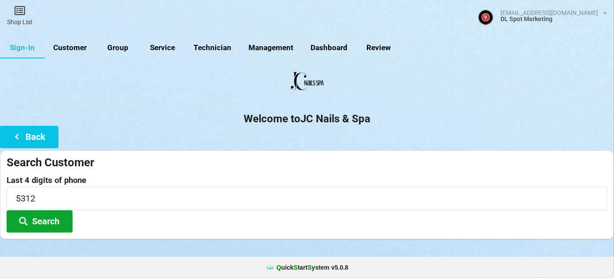
click at [54, 220] on button "Search" at bounding box center [40, 221] width 66 height 22
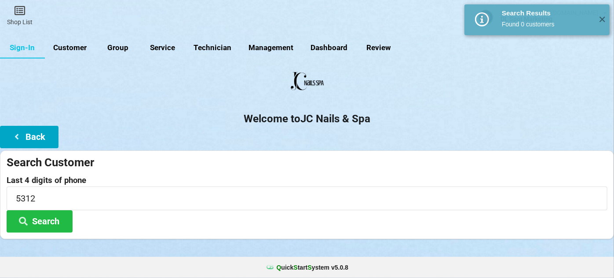
click at [46, 136] on button "Back" at bounding box center [29, 137] width 59 height 22
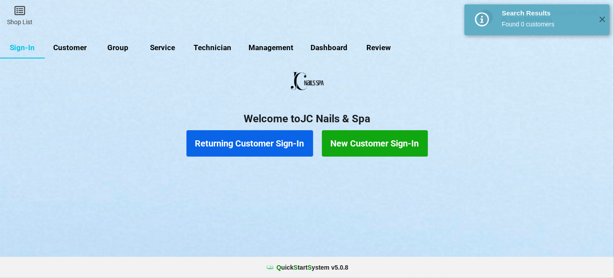
click at [372, 139] on button "New Customer Sign-In" at bounding box center [375, 143] width 106 height 26
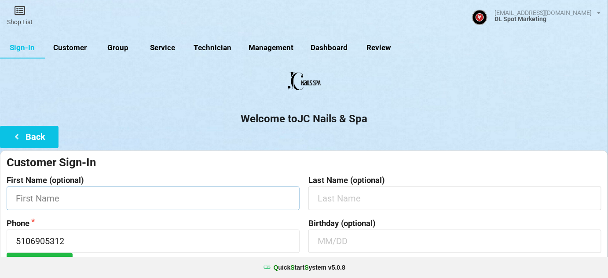
click at [83, 192] on input "text" at bounding box center [153, 198] width 293 height 23
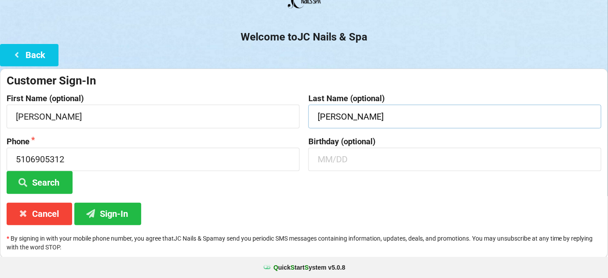
scroll to position [84, 0]
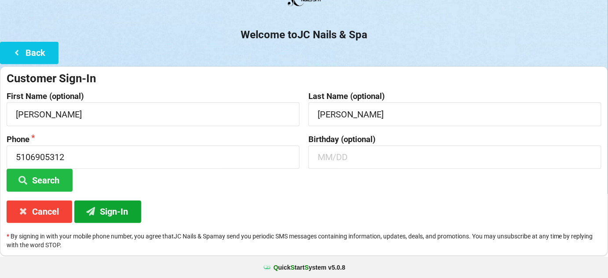
click at [124, 210] on button "Sign-In" at bounding box center [107, 212] width 67 height 22
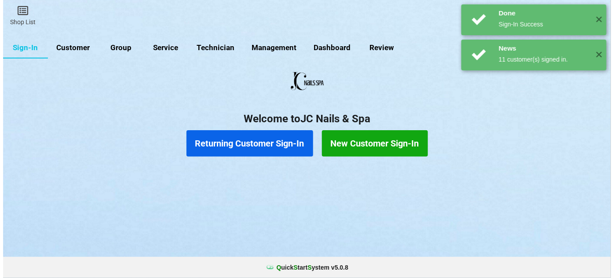
scroll to position [0, 0]
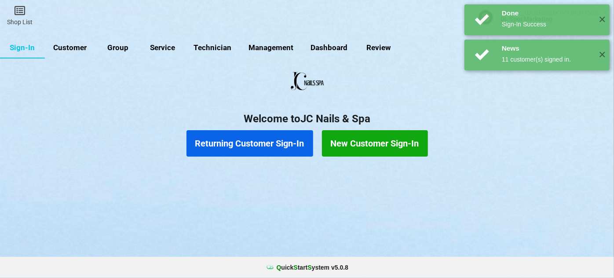
click at [78, 47] on link "Customer" at bounding box center [70, 47] width 51 height 21
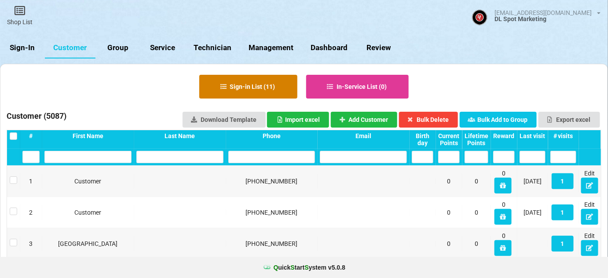
click at [249, 86] on button "Sign-in List ( 11 )" at bounding box center [248, 87] width 98 height 24
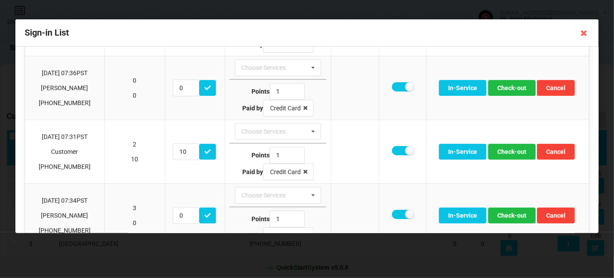
scroll to position [213, 0]
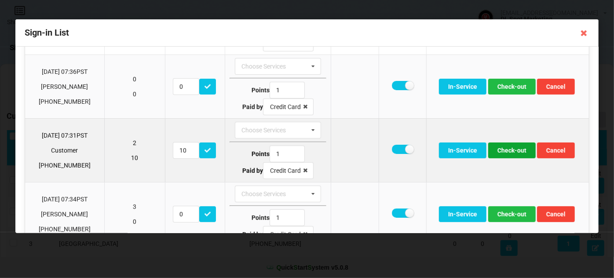
click at [518, 147] on button "Check-out" at bounding box center [512, 151] width 48 height 16
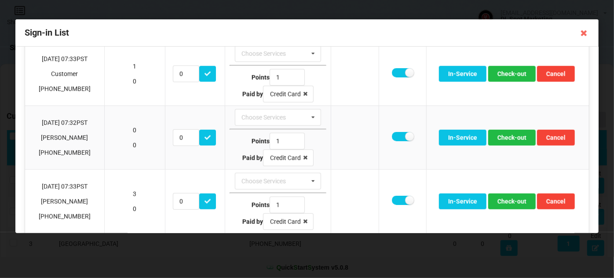
scroll to position [426, 0]
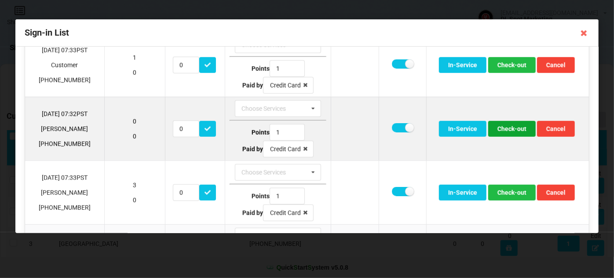
click at [511, 124] on button "Check-out" at bounding box center [512, 129] width 48 height 16
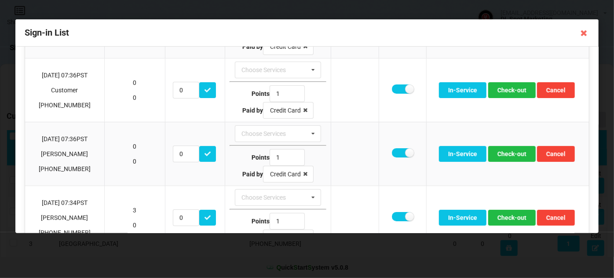
scroll to position [102, 0]
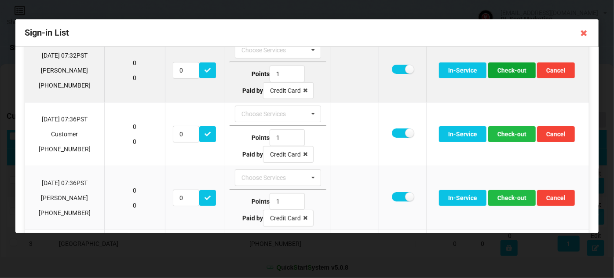
click at [514, 70] on button "Check-out" at bounding box center [512, 70] width 48 height 16
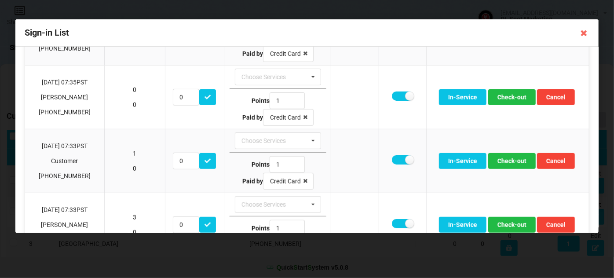
scroll to position [305, 0]
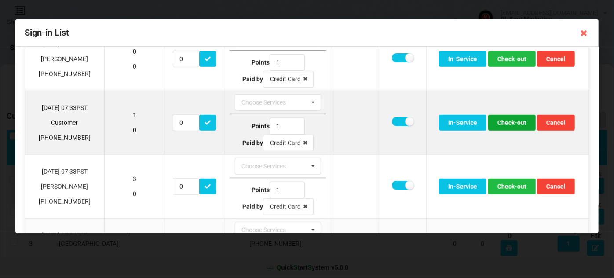
click at [517, 119] on button "Check-out" at bounding box center [512, 123] width 48 height 16
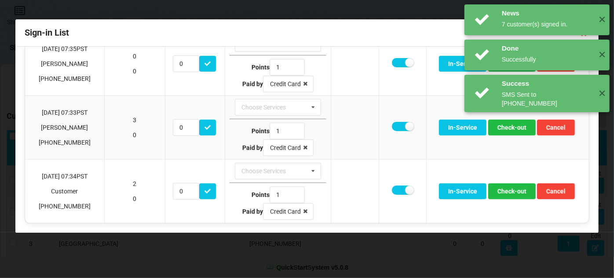
scroll to position [296, 0]
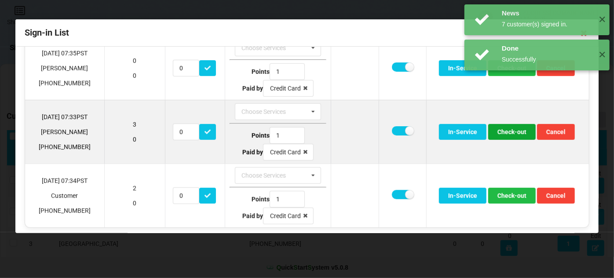
click at [514, 130] on button "Check-out" at bounding box center [512, 132] width 48 height 16
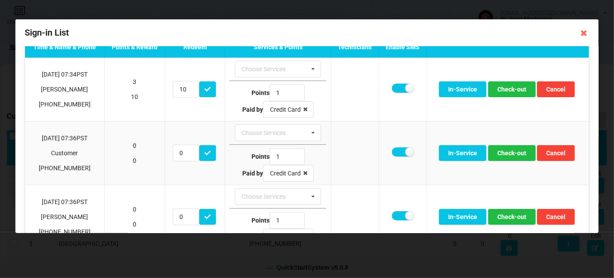
scroll to position [19, 0]
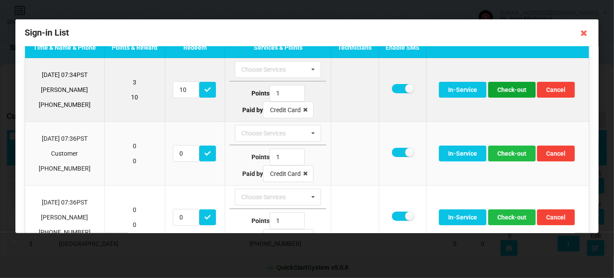
click at [514, 89] on button "Check-out" at bounding box center [512, 90] width 48 height 16
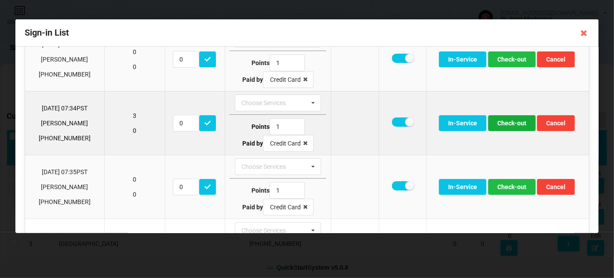
scroll to position [126, 0]
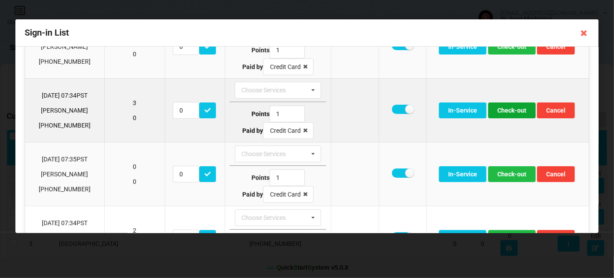
click at [516, 107] on button "Check-out" at bounding box center [512, 111] width 48 height 16
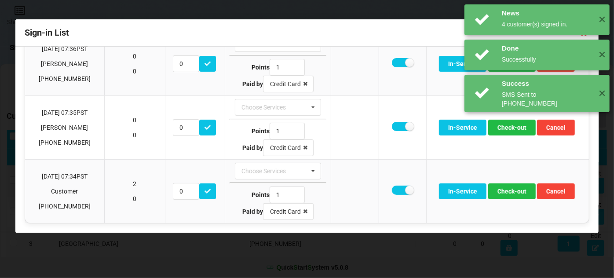
scroll to position [106, 0]
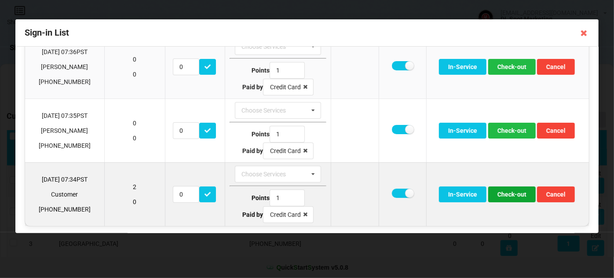
click at [510, 191] on button "Check-out" at bounding box center [512, 195] width 48 height 16
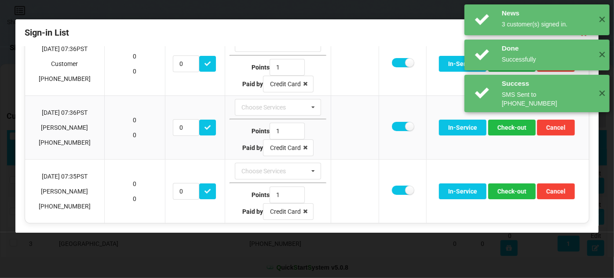
scroll to position [43, 0]
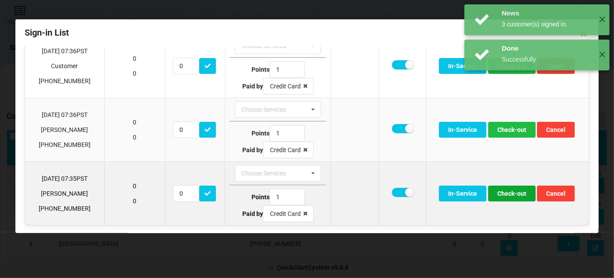
click at [506, 188] on button "Check-out" at bounding box center [512, 194] width 48 height 16
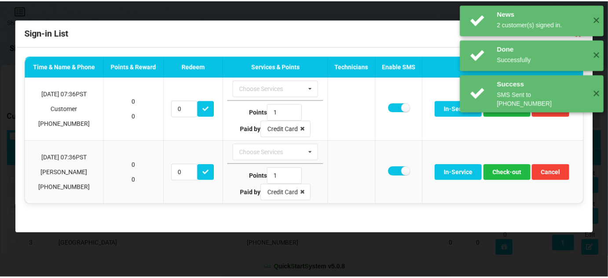
scroll to position [0, 0]
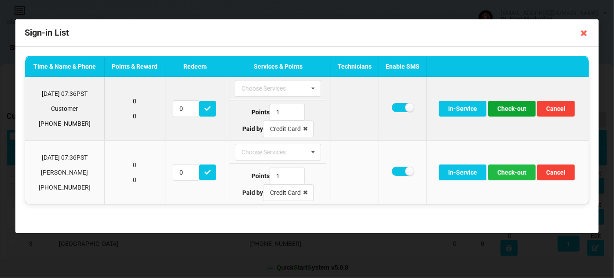
click at [515, 106] on button "Check-out" at bounding box center [512, 109] width 48 height 16
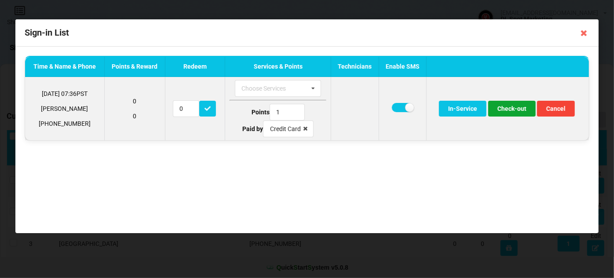
click at [510, 111] on button "Check-out" at bounding box center [512, 109] width 48 height 16
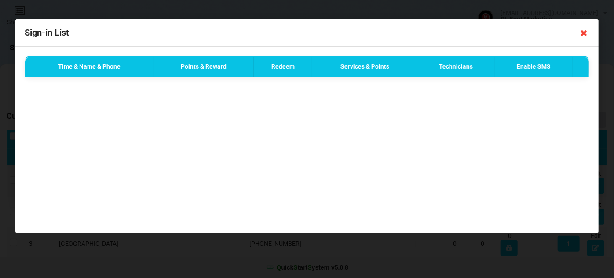
click at [584, 33] on icon at bounding box center [584, 33] width 14 height 14
